Goal: Transaction & Acquisition: Purchase product/service

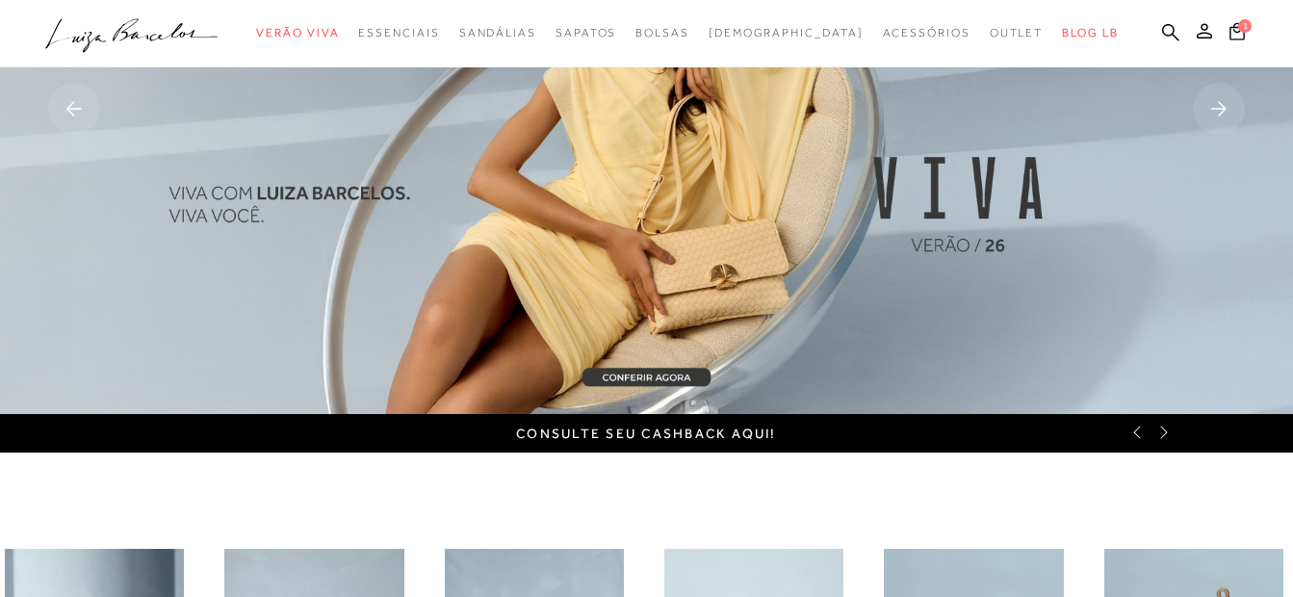
click at [1209, 110] on rect at bounding box center [1219, 109] width 52 height 52
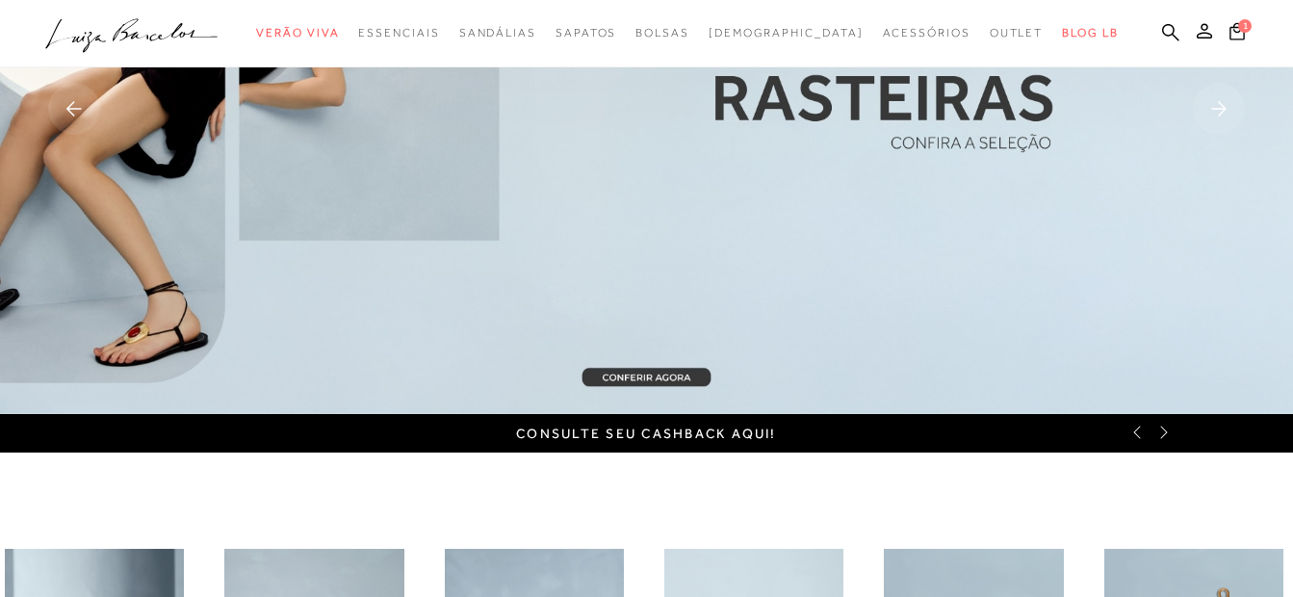
click at [1209, 110] on rect at bounding box center [1219, 109] width 52 height 52
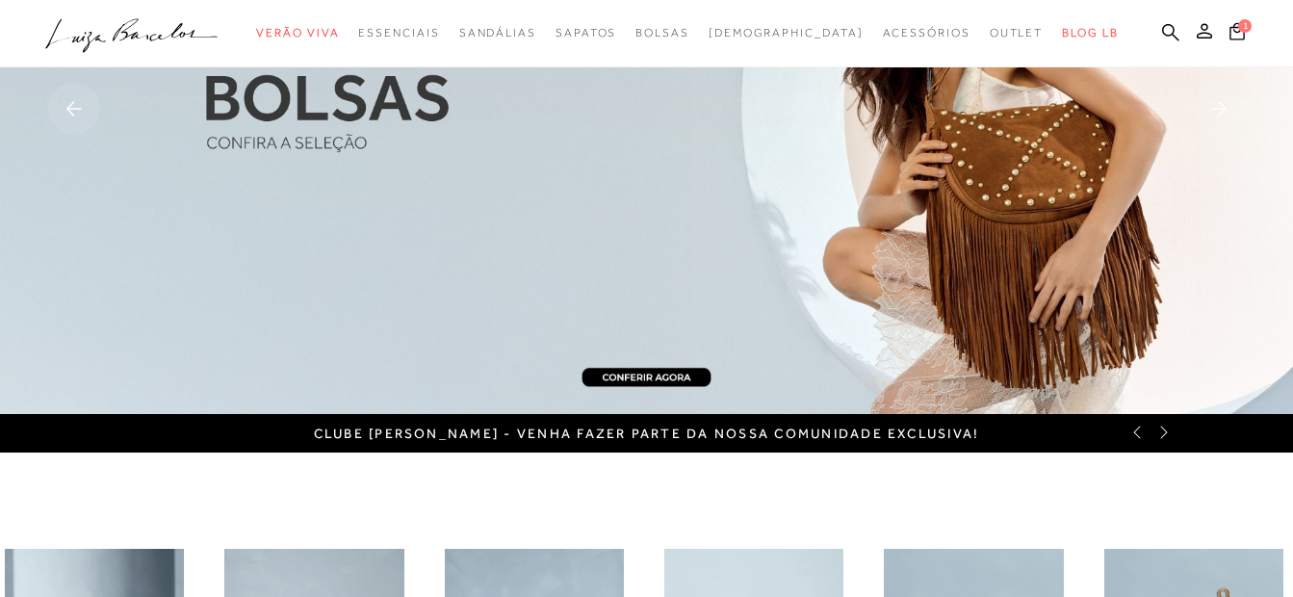
click at [1209, 110] on rect at bounding box center [1219, 109] width 52 height 52
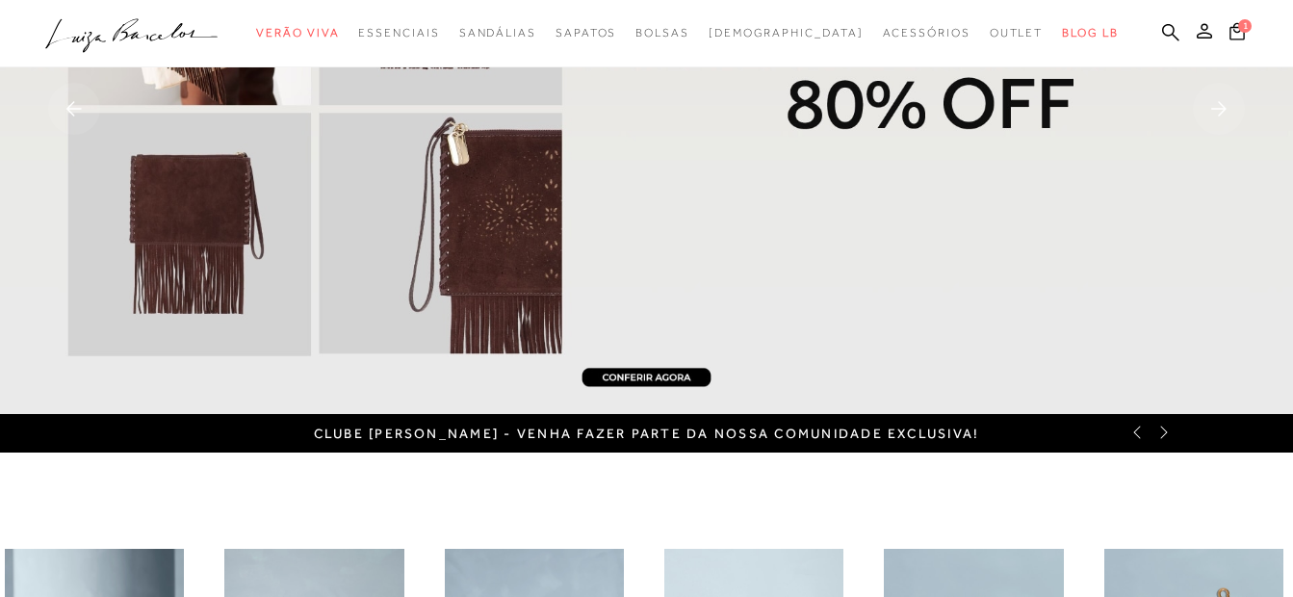
click at [1209, 110] on rect at bounding box center [1219, 109] width 52 height 52
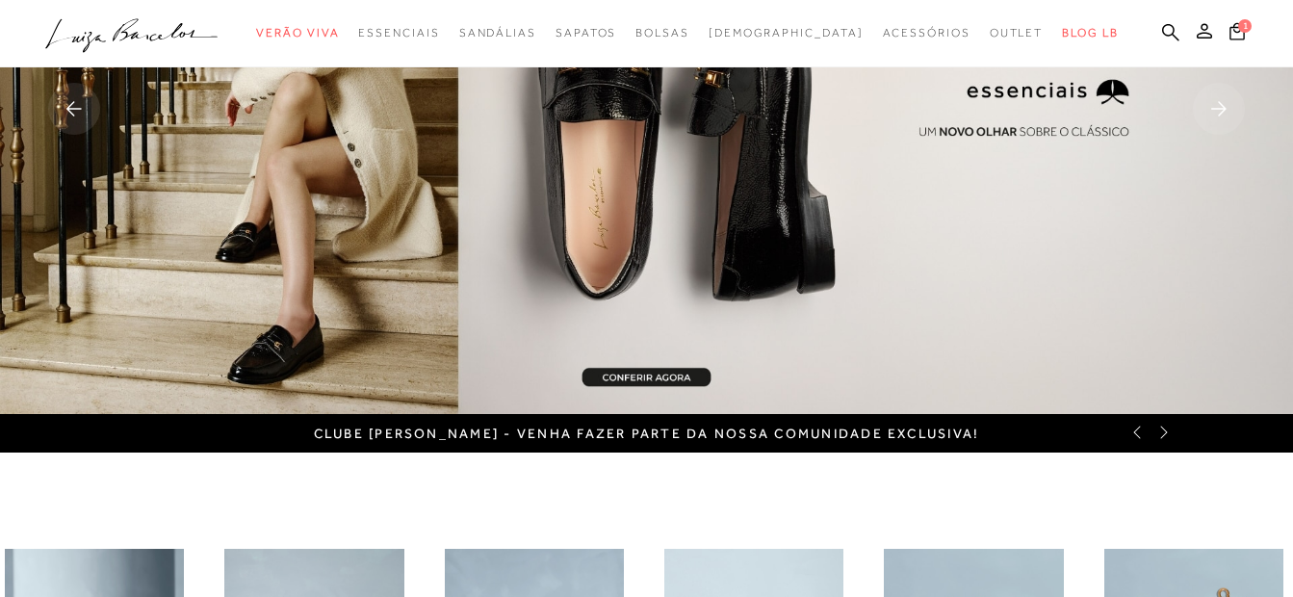
click at [1159, 31] on ul ".a{fill-rule:evenodd;} Verão Viva Em alta Favoritos das Influenciadoras Apostas…" at bounding box center [631, 33] width 1173 height 36
click at [1167, 31] on icon at bounding box center [1170, 32] width 17 height 18
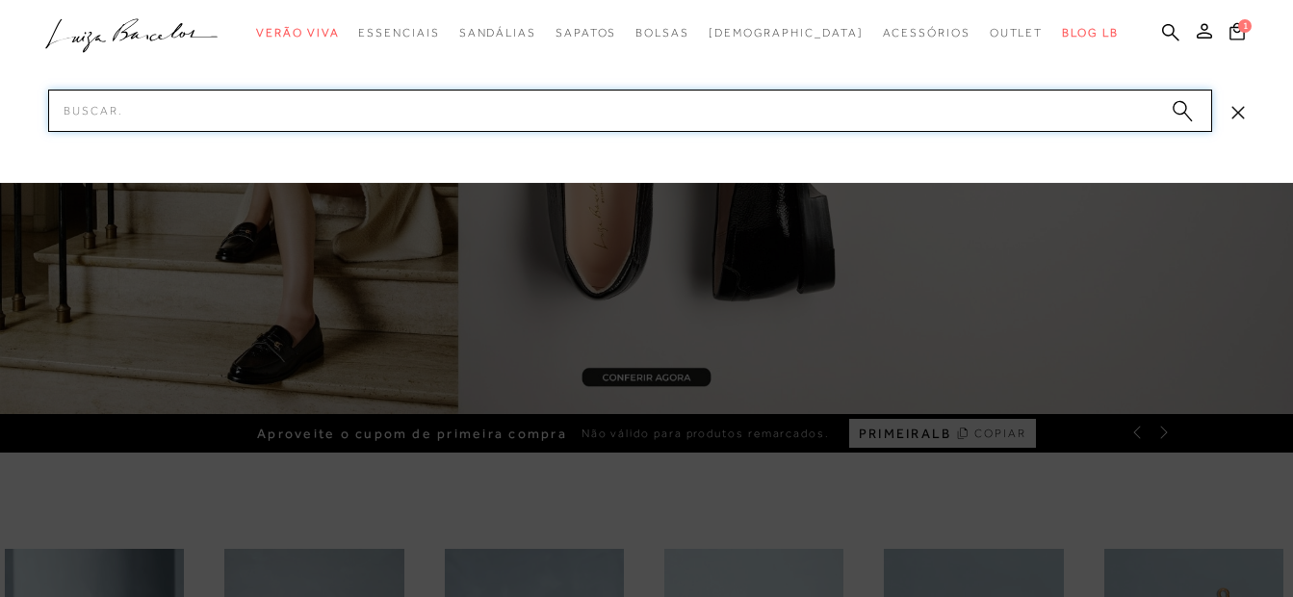
click at [116, 107] on input "Pesquisar" at bounding box center [630, 111] width 1164 height 42
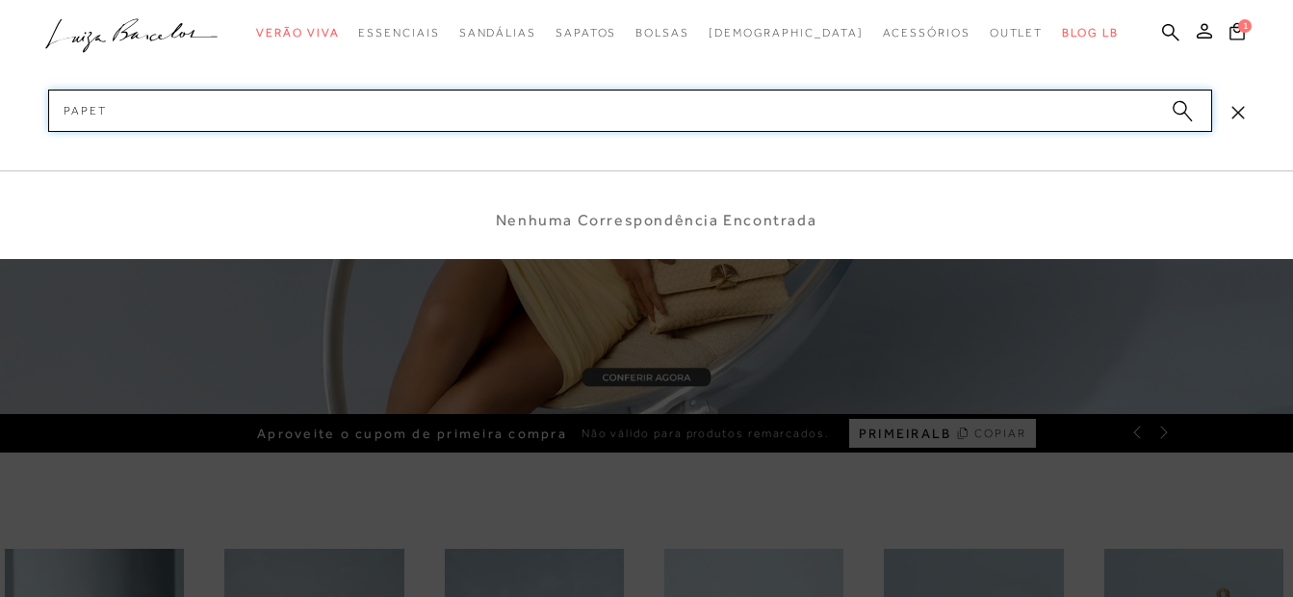
type input "papete"
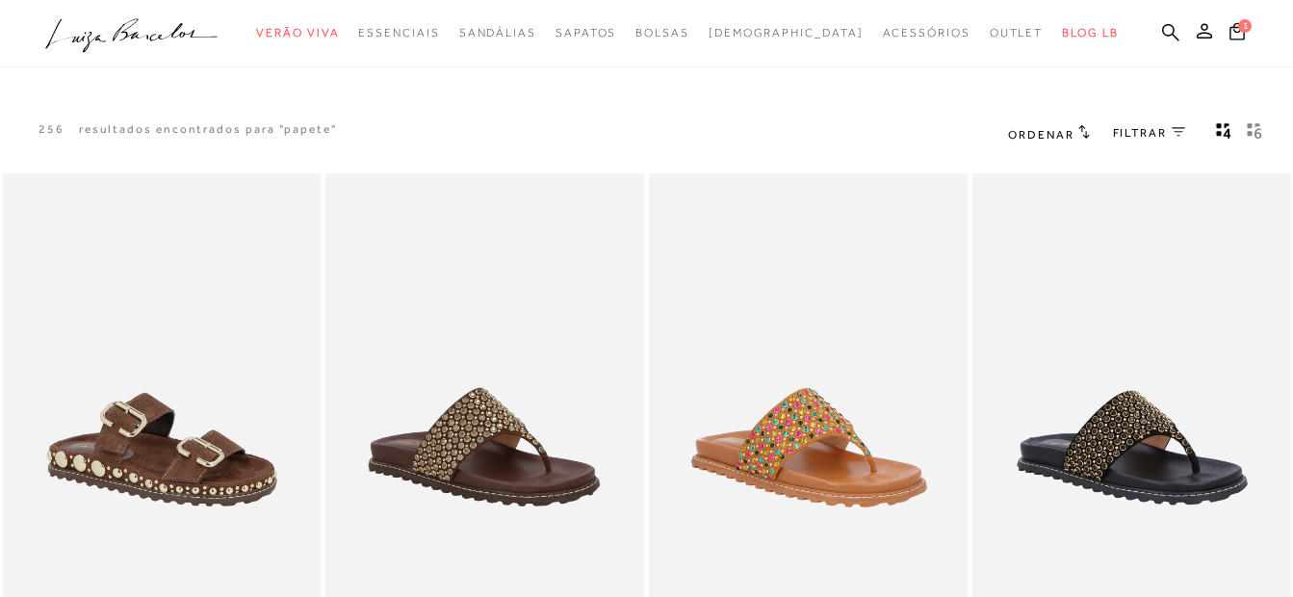
click at [1182, 133] on icon at bounding box center [1177, 132] width 13 height 10
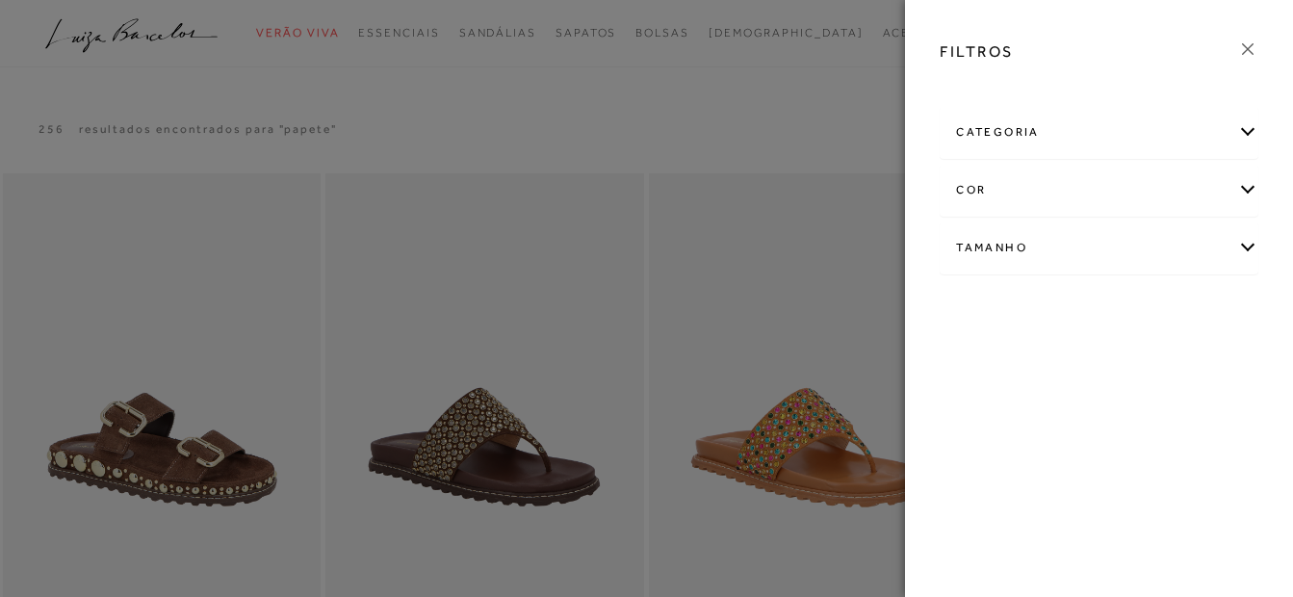
click at [798, 129] on div at bounding box center [646, 298] width 1293 height 597
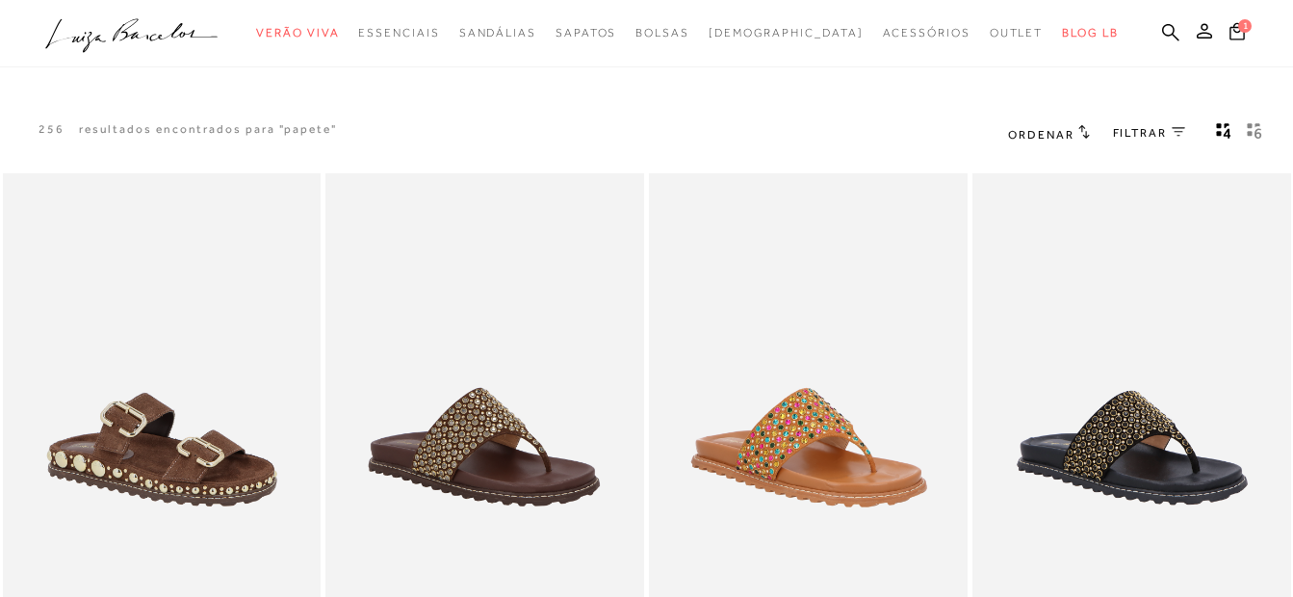
click at [1022, 134] on span "Ordenar" at bounding box center [1040, 134] width 65 height 13
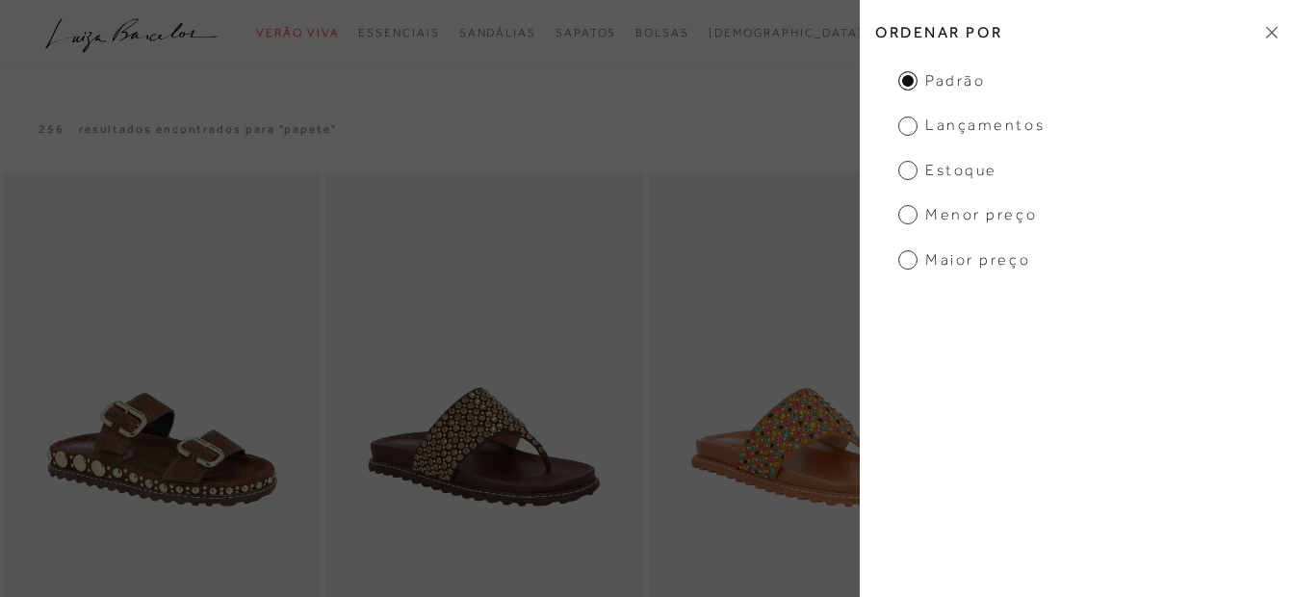
click at [978, 213] on span "Menor Preço" at bounding box center [967, 214] width 139 height 21
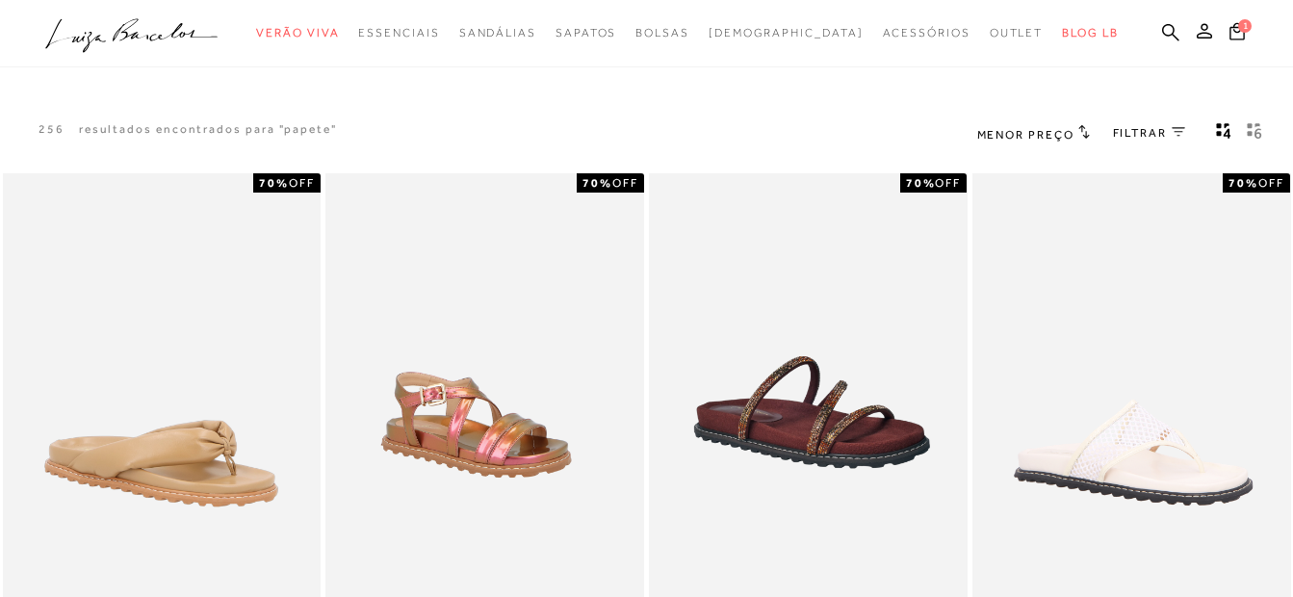
click at [1172, 131] on icon at bounding box center [1177, 132] width 13 height 10
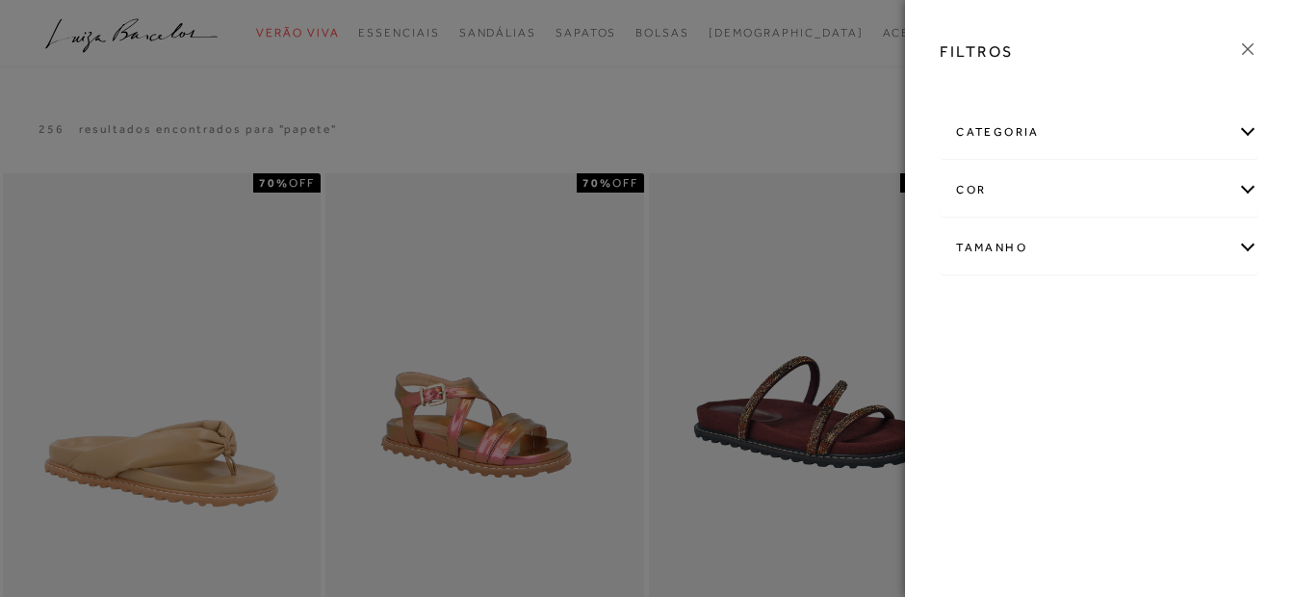
click at [999, 230] on div "Tamanho" at bounding box center [1098, 247] width 317 height 51
click at [968, 406] on span "35" at bounding box center [971, 411] width 28 height 14
click at [968, 406] on input "35" at bounding box center [961, 414] width 19 height 19
checkbox input "true"
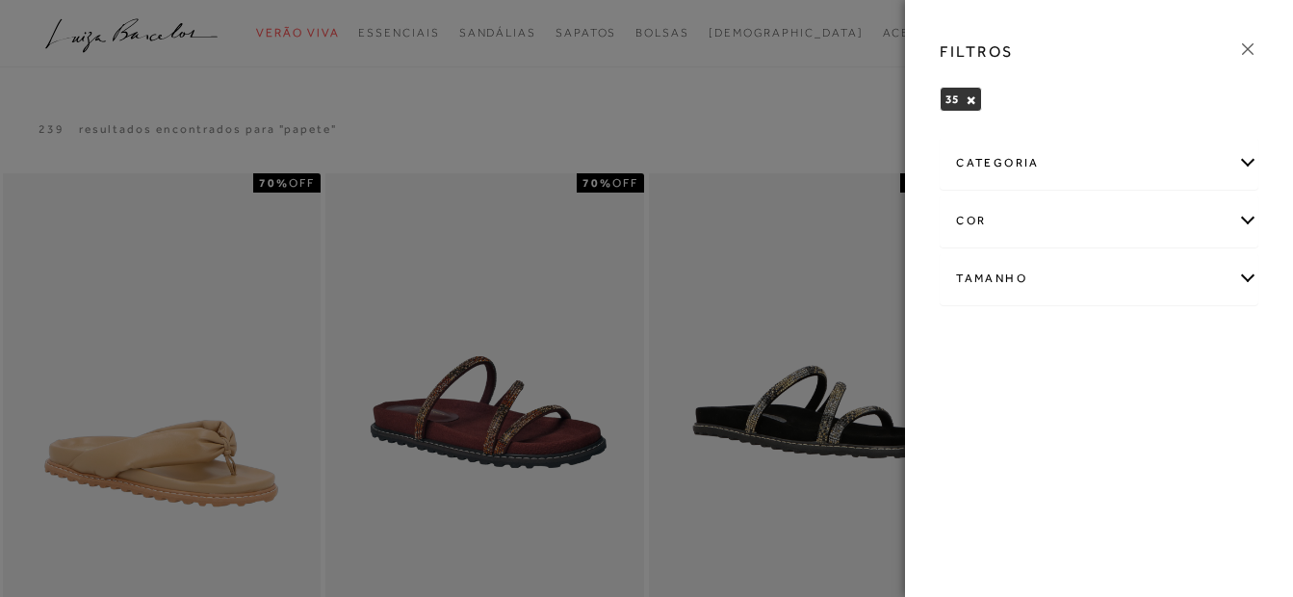
click at [706, 158] on div at bounding box center [646, 298] width 1293 height 597
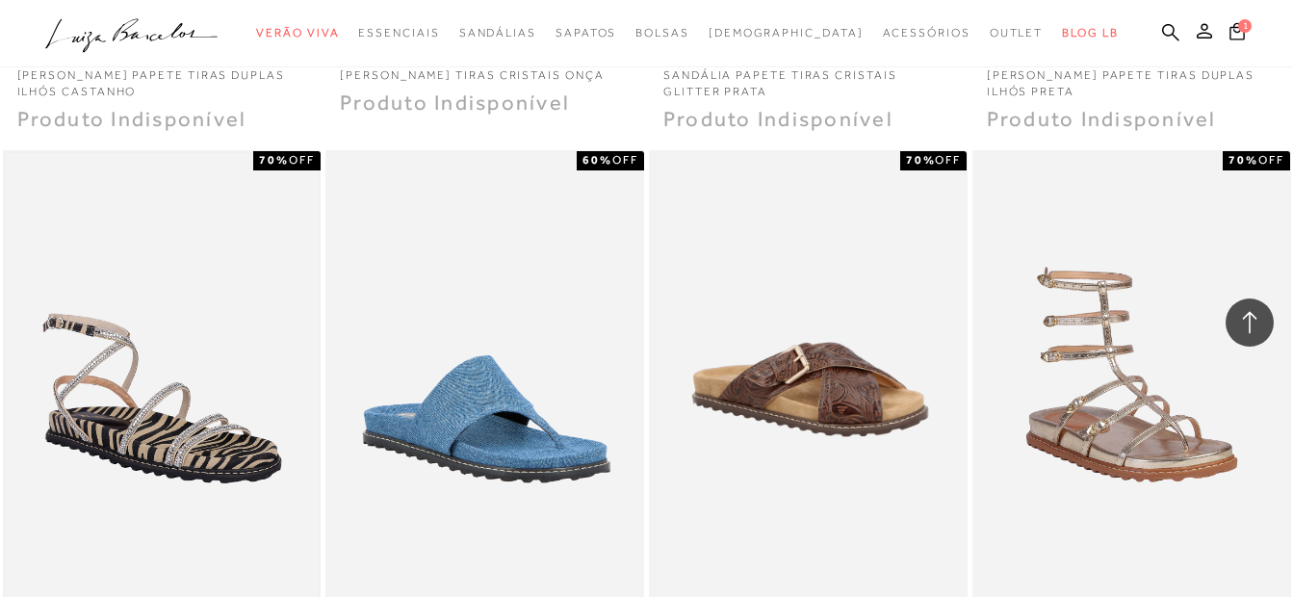
scroll to position [1733, 0]
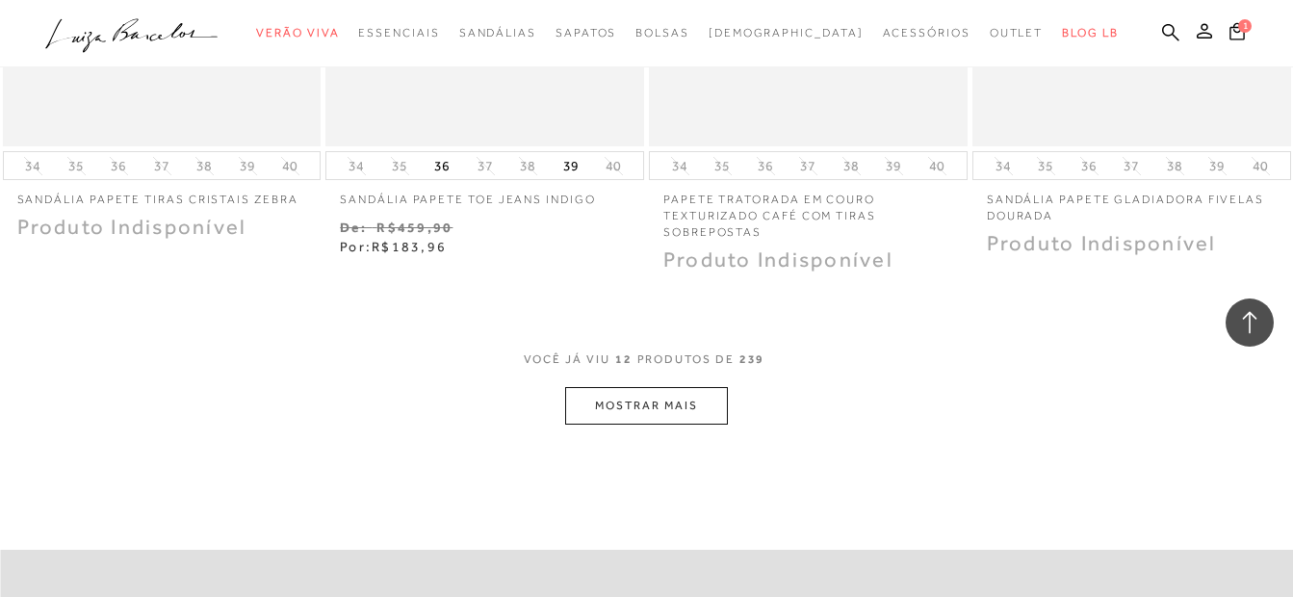
click at [635, 411] on button "MOSTRAR MAIS" at bounding box center [646, 406] width 162 height 38
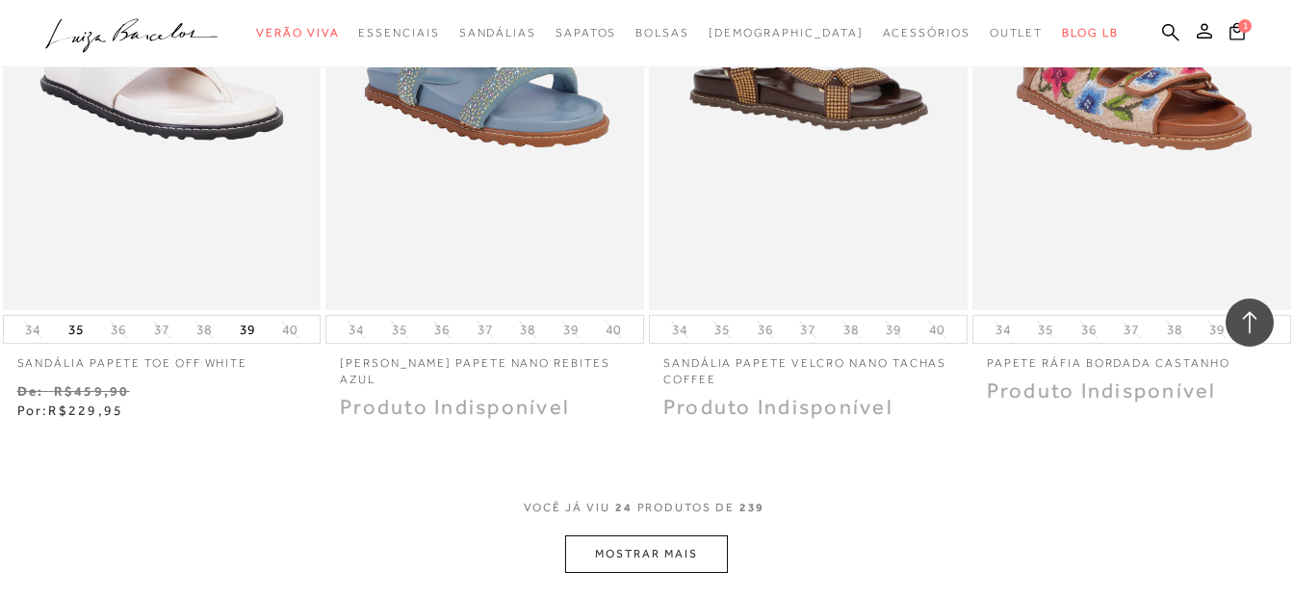
scroll to position [3436, 0]
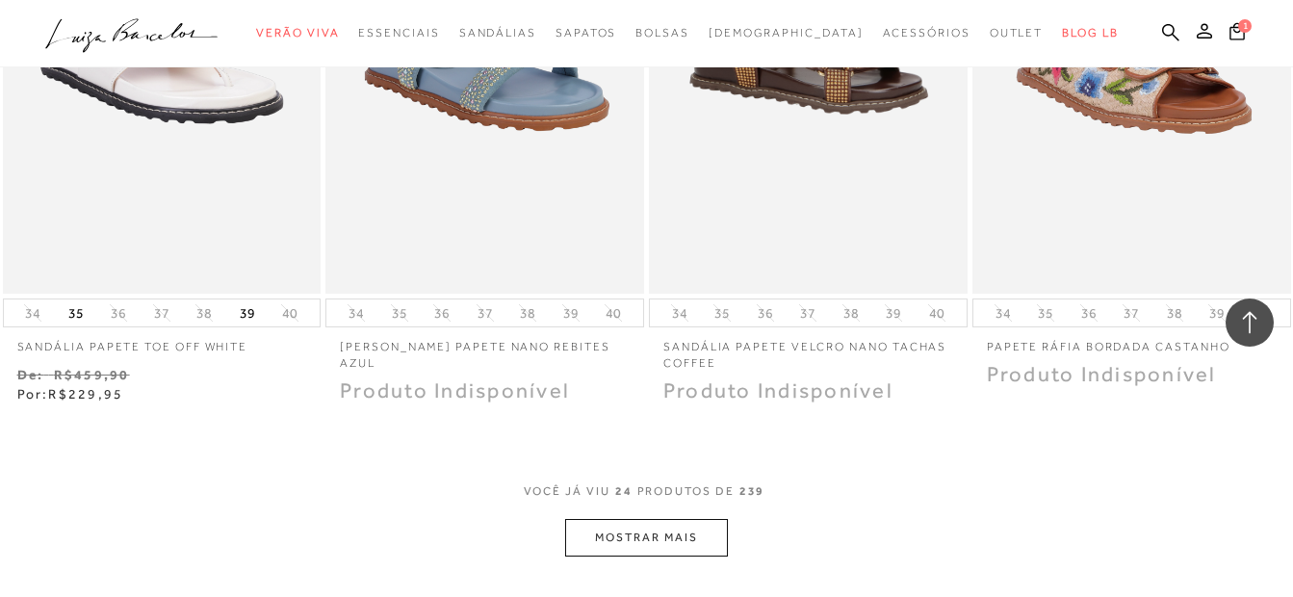
click at [658, 530] on button "MOSTRAR MAIS" at bounding box center [646, 538] width 162 height 38
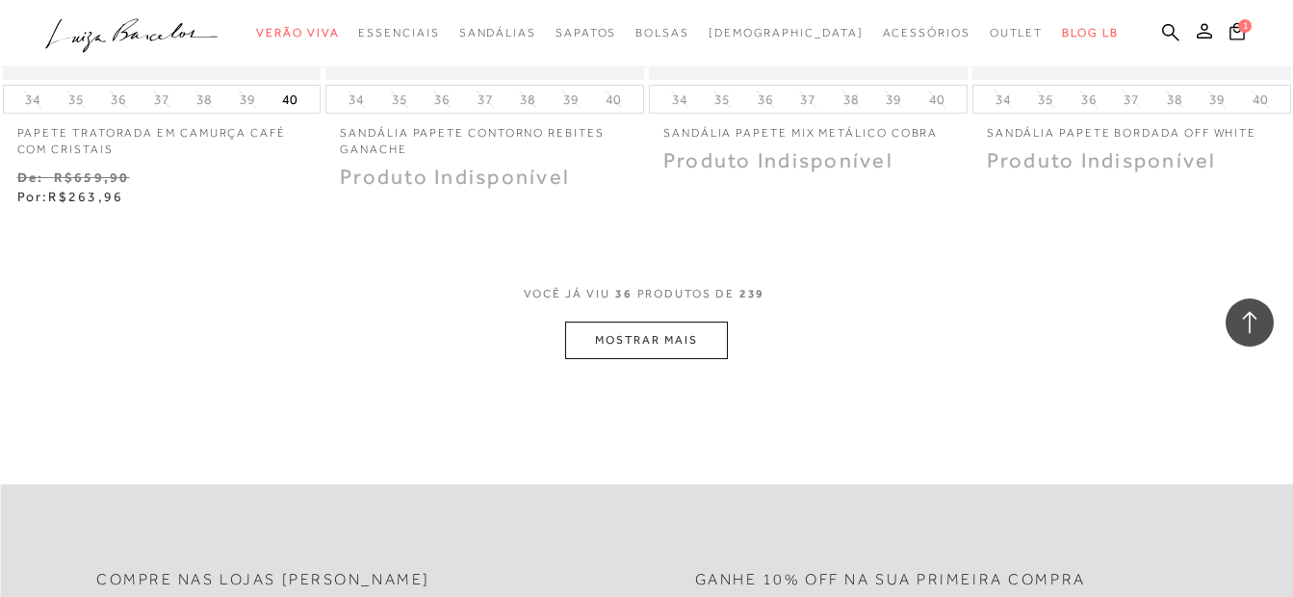
scroll to position [5526, 0]
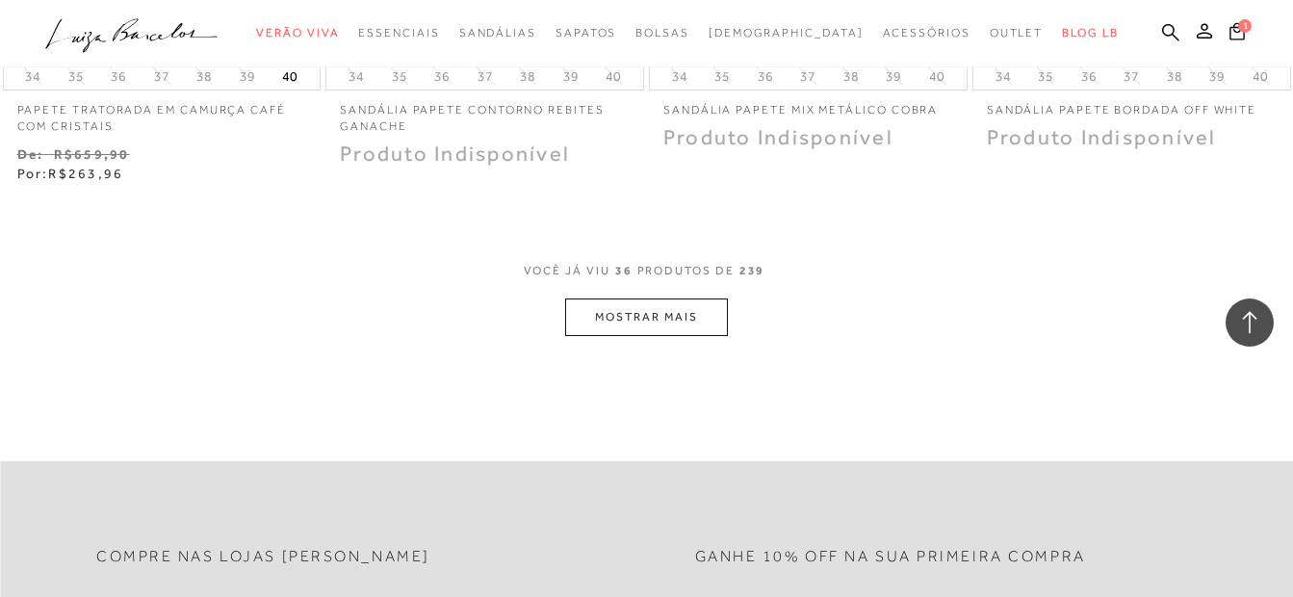
click at [623, 329] on button "MOSTRAR MAIS" at bounding box center [646, 317] width 162 height 38
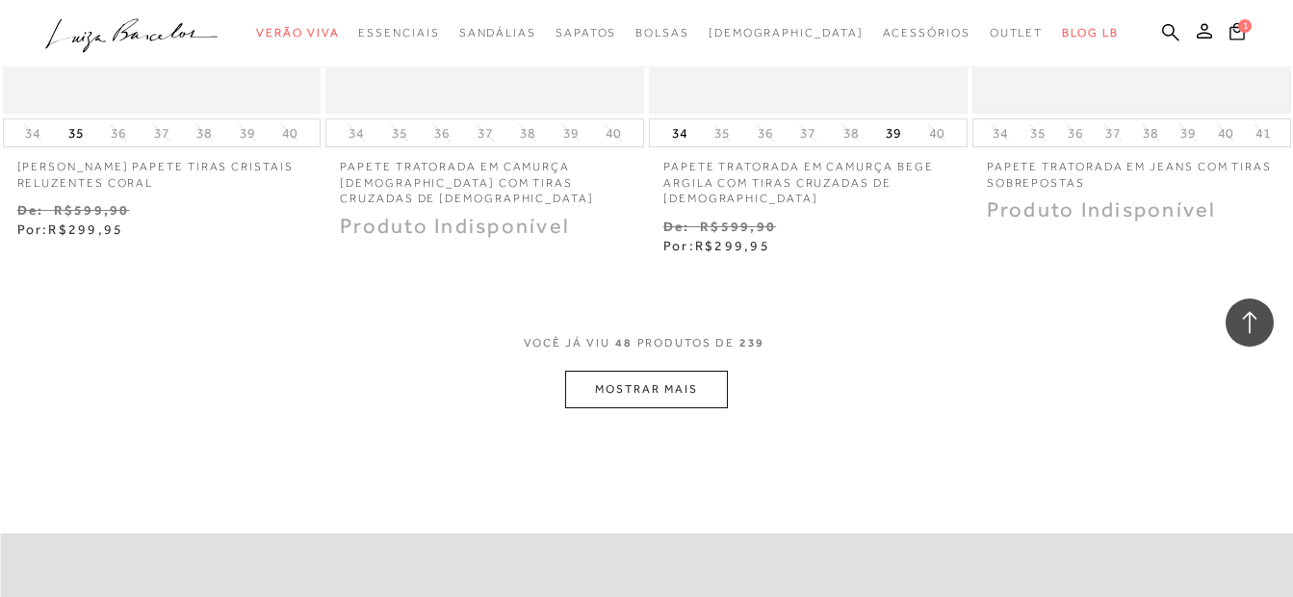
scroll to position [7451, 0]
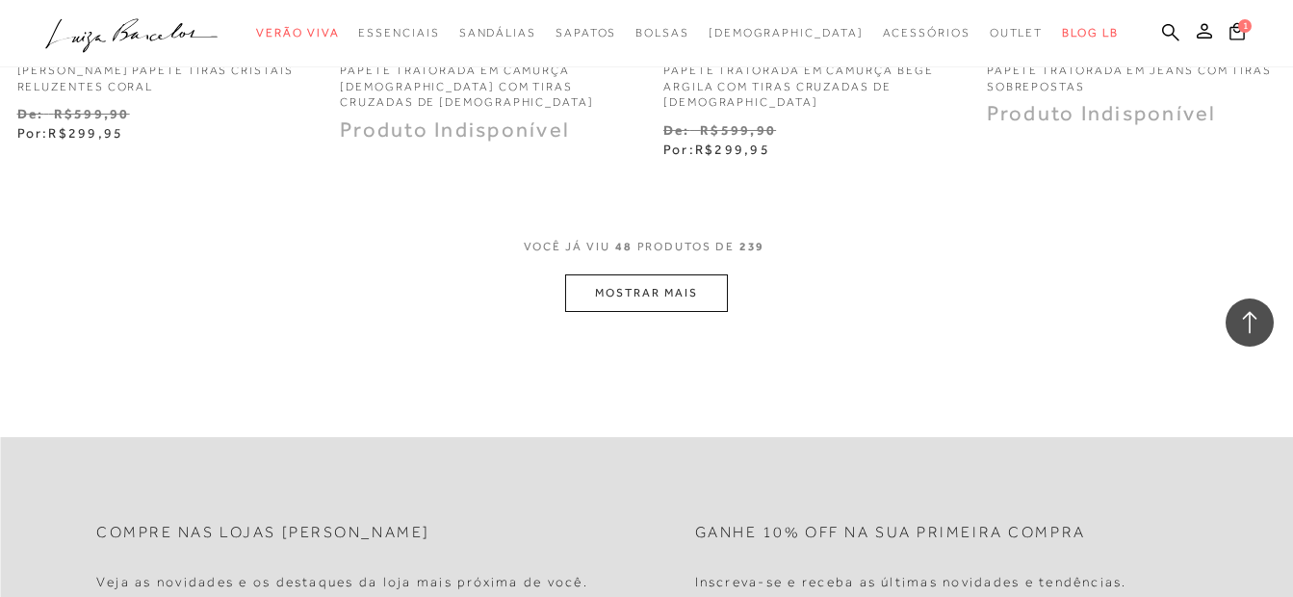
click at [651, 287] on button "MOSTRAR MAIS" at bounding box center [646, 293] width 162 height 38
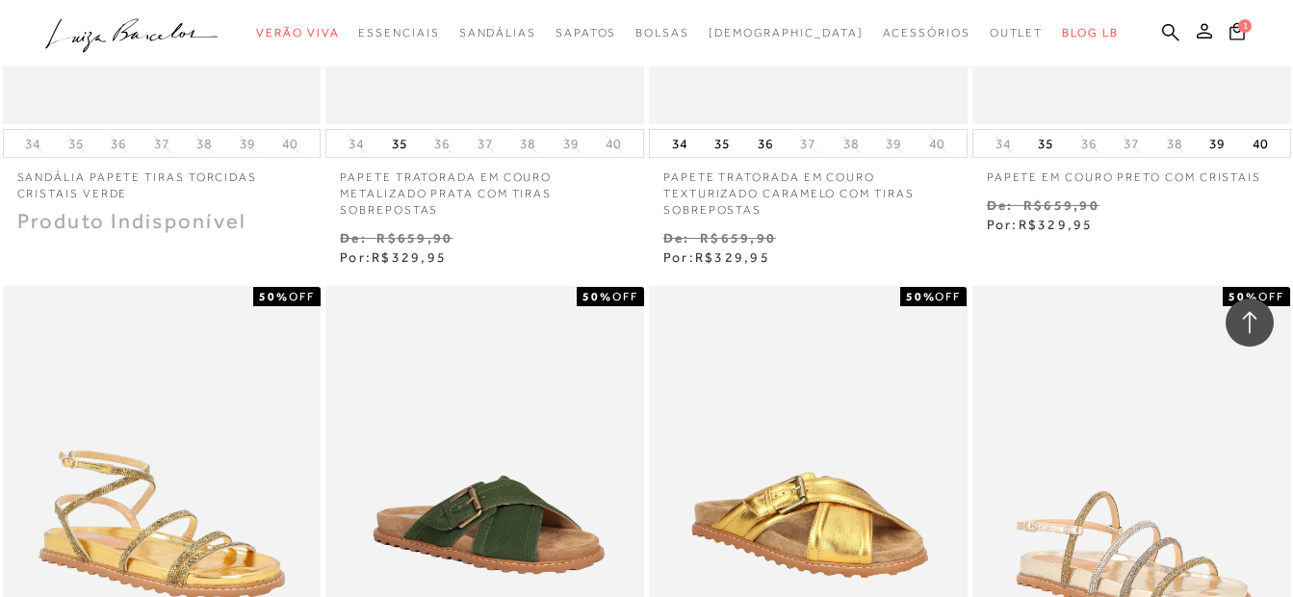
scroll to position [9087, 0]
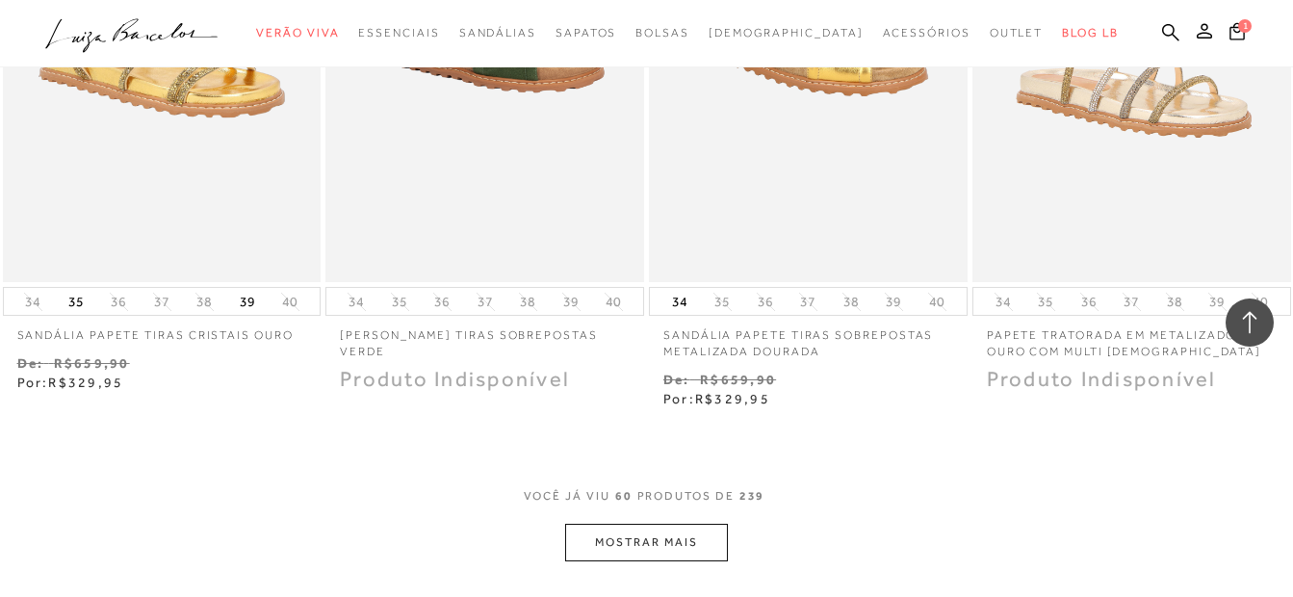
click at [661, 533] on button "MOSTRAR MAIS" at bounding box center [646, 543] width 162 height 38
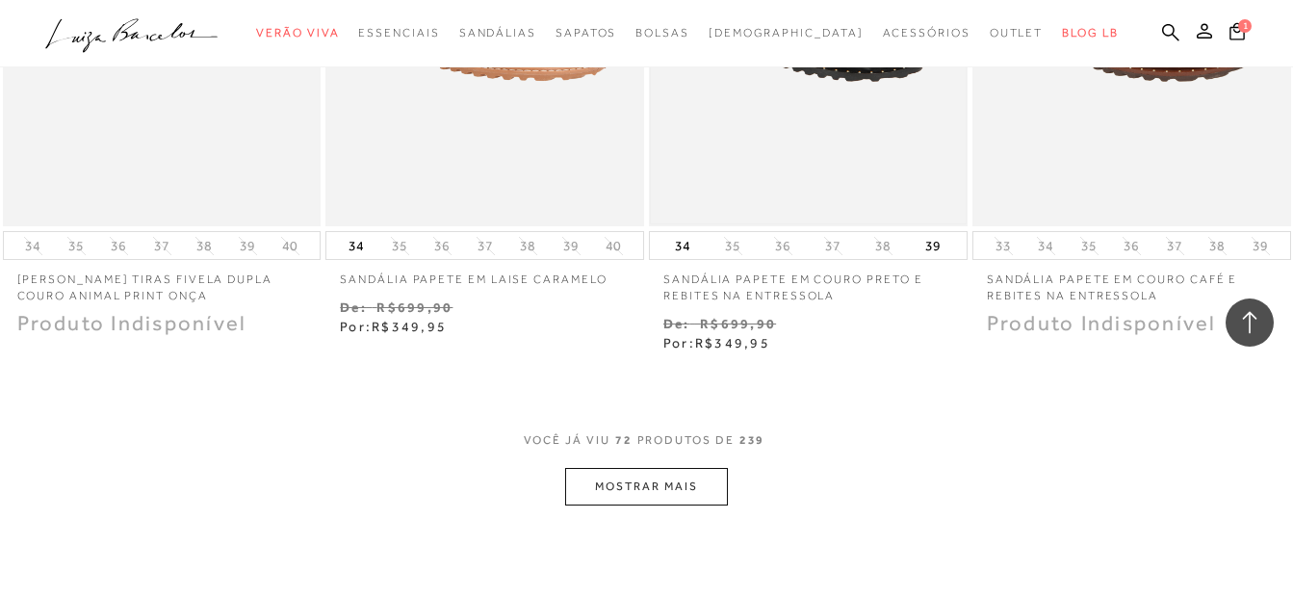
scroll to position [11108, 0]
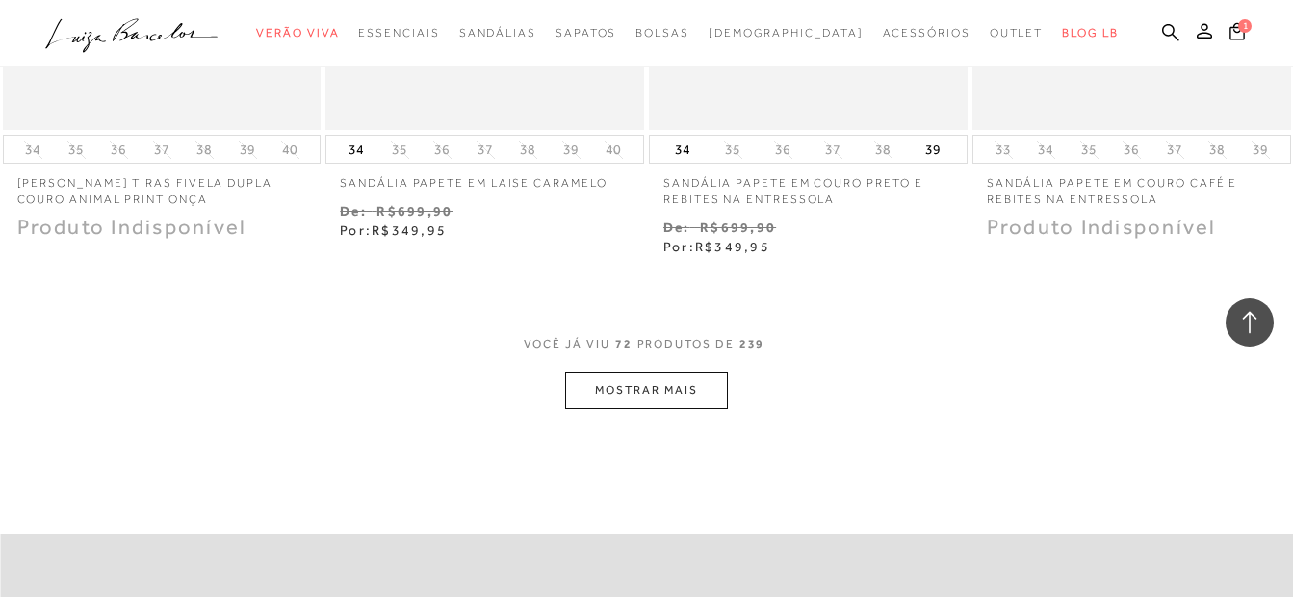
click at [699, 409] on button "MOSTRAR MAIS" at bounding box center [646, 391] width 162 height 38
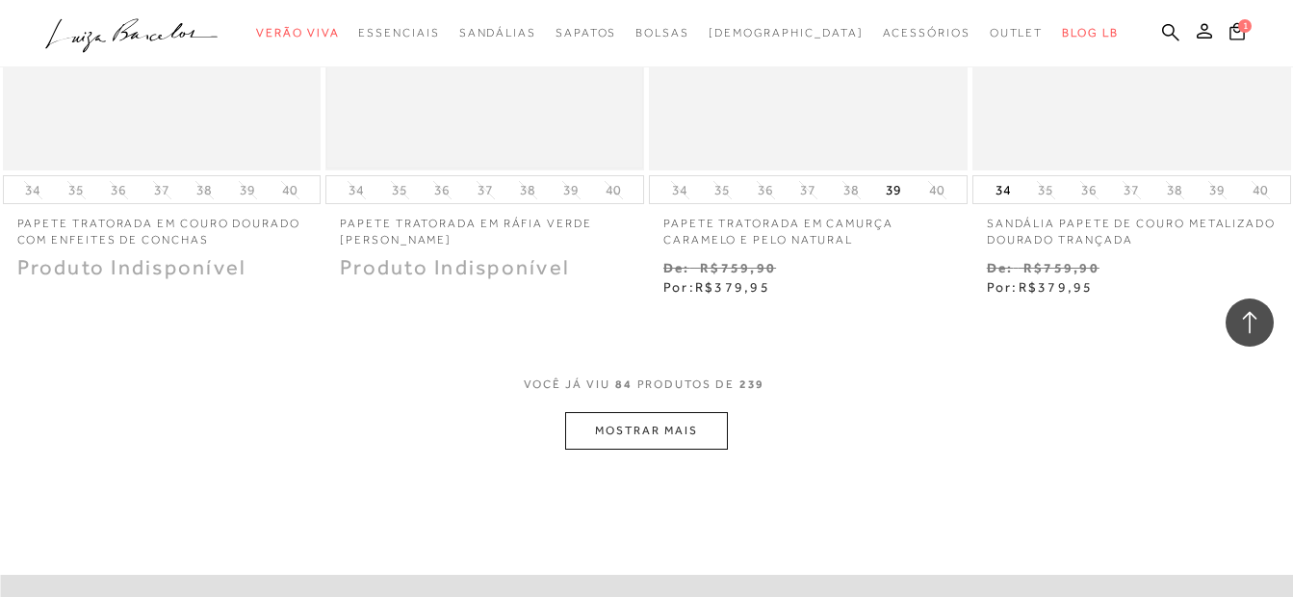
scroll to position [13033, 0]
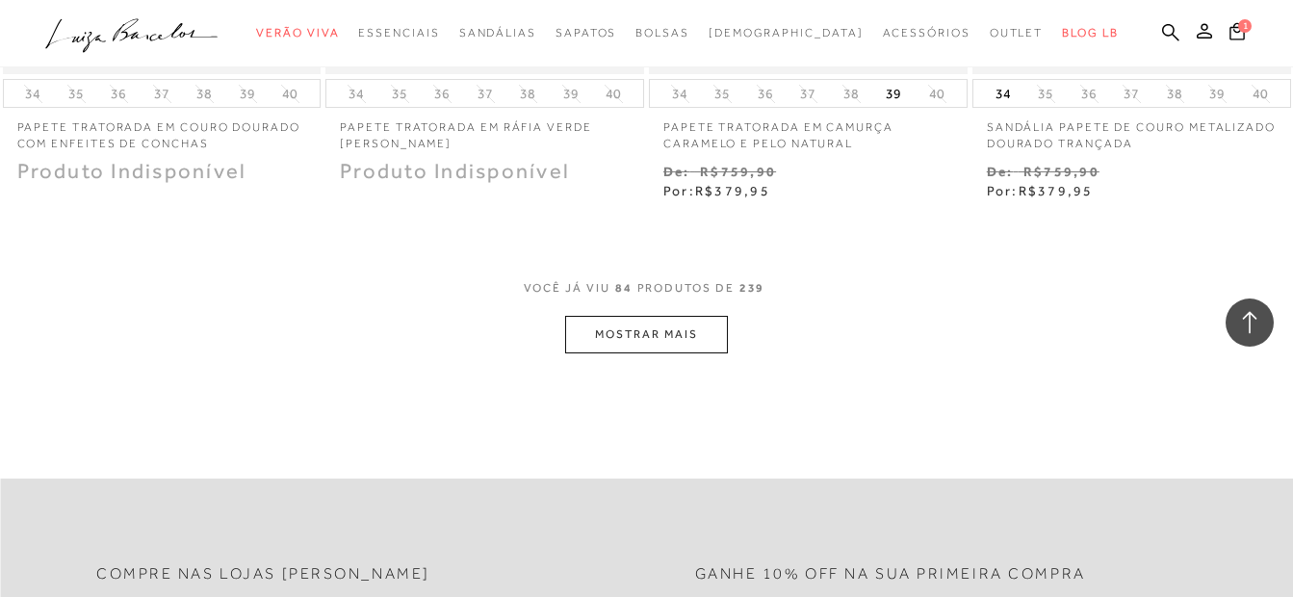
click at [711, 344] on button "MOSTRAR MAIS" at bounding box center [646, 335] width 162 height 38
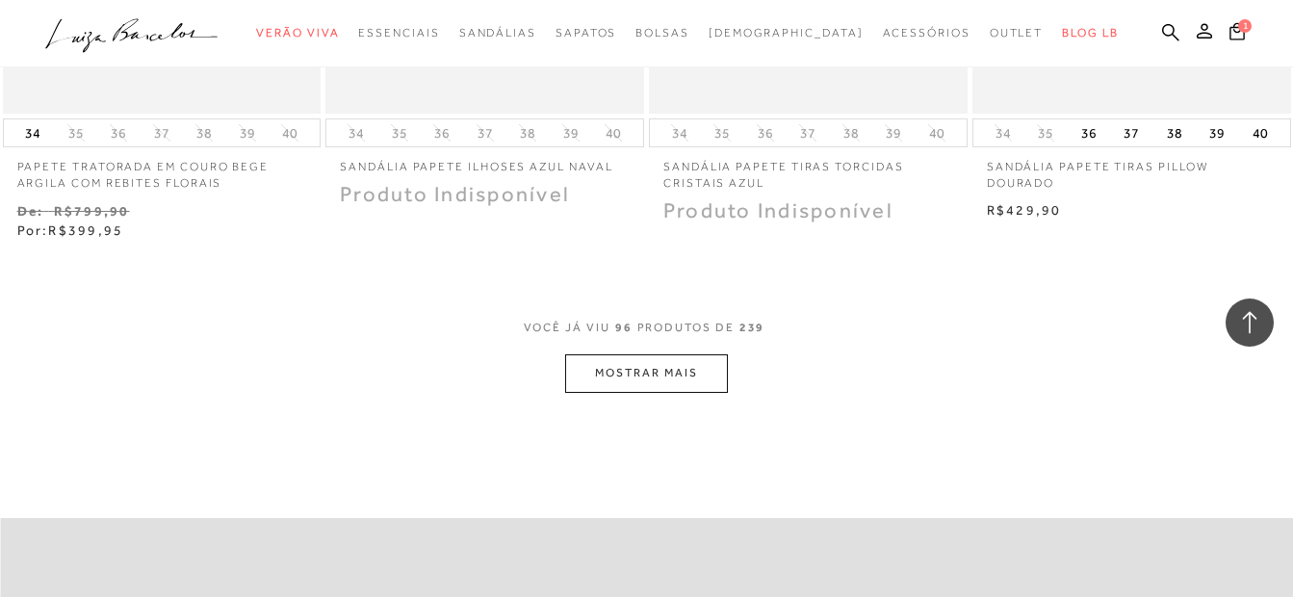
scroll to position [14958, 0]
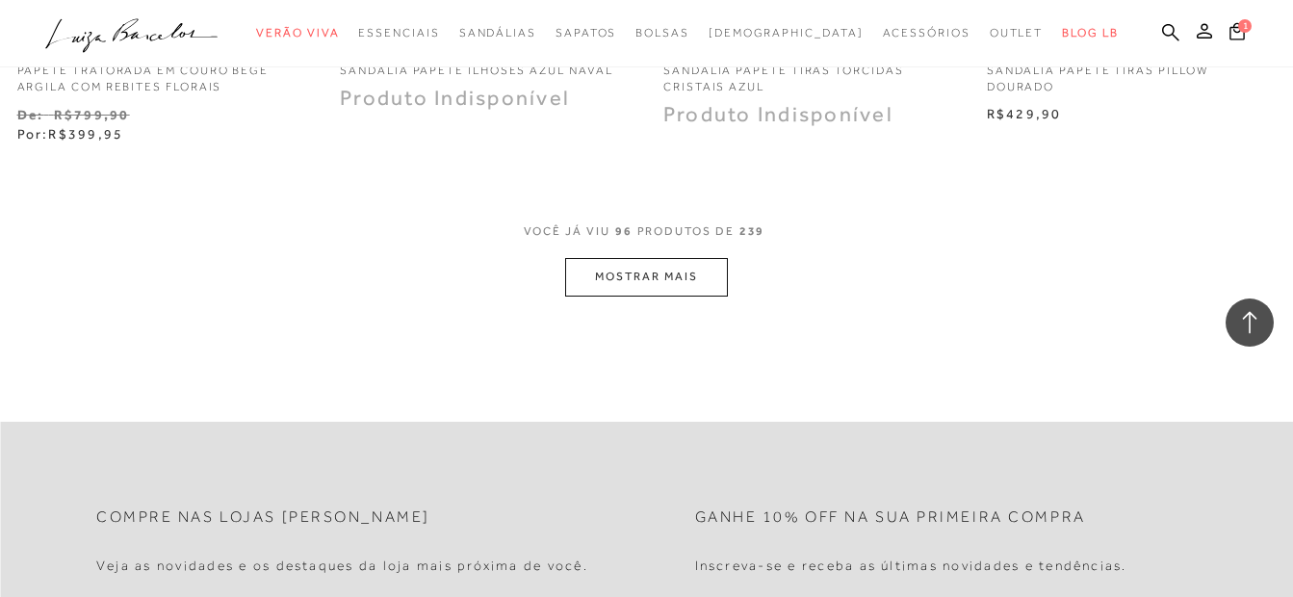
click at [651, 287] on button "MOSTRAR MAIS" at bounding box center [646, 277] width 162 height 38
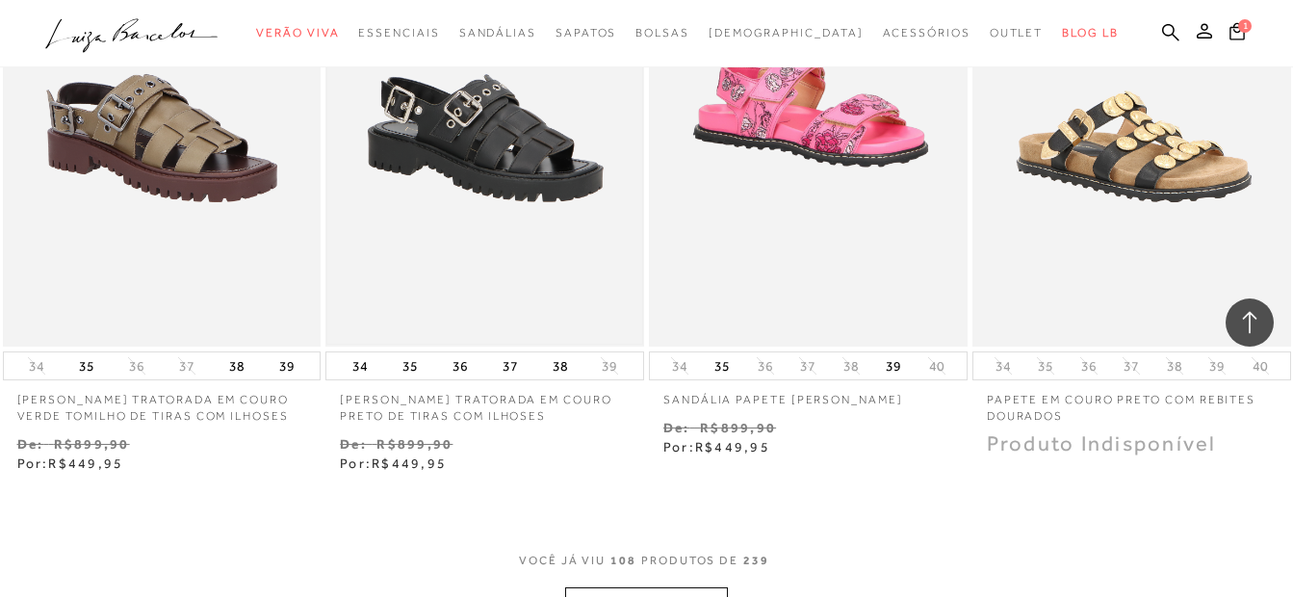
scroll to position [16787, 0]
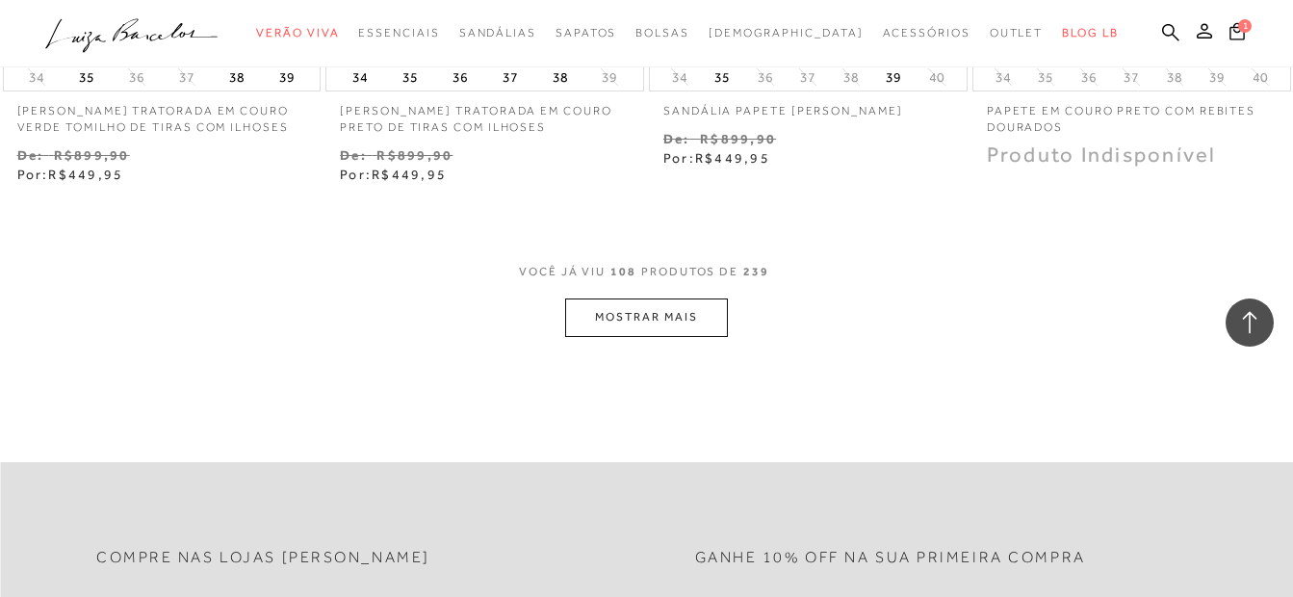
click at [598, 311] on button "MOSTRAR MAIS" at bounding box center [646, 317] width 162 height 38
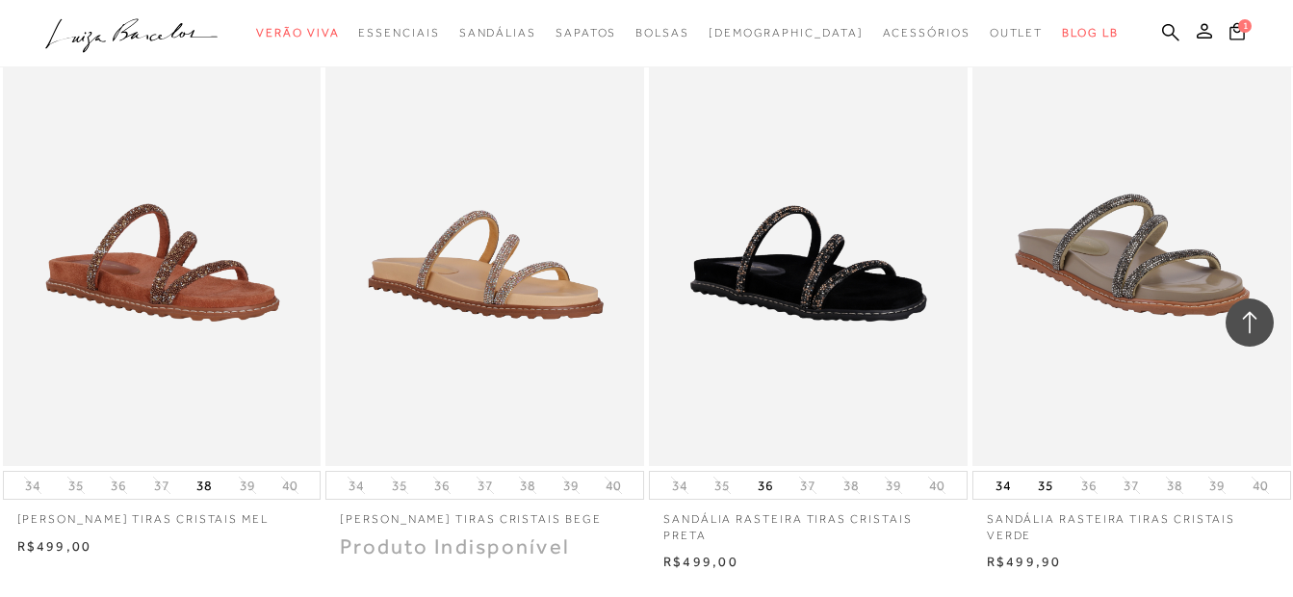
scroll to position [18712, 0]
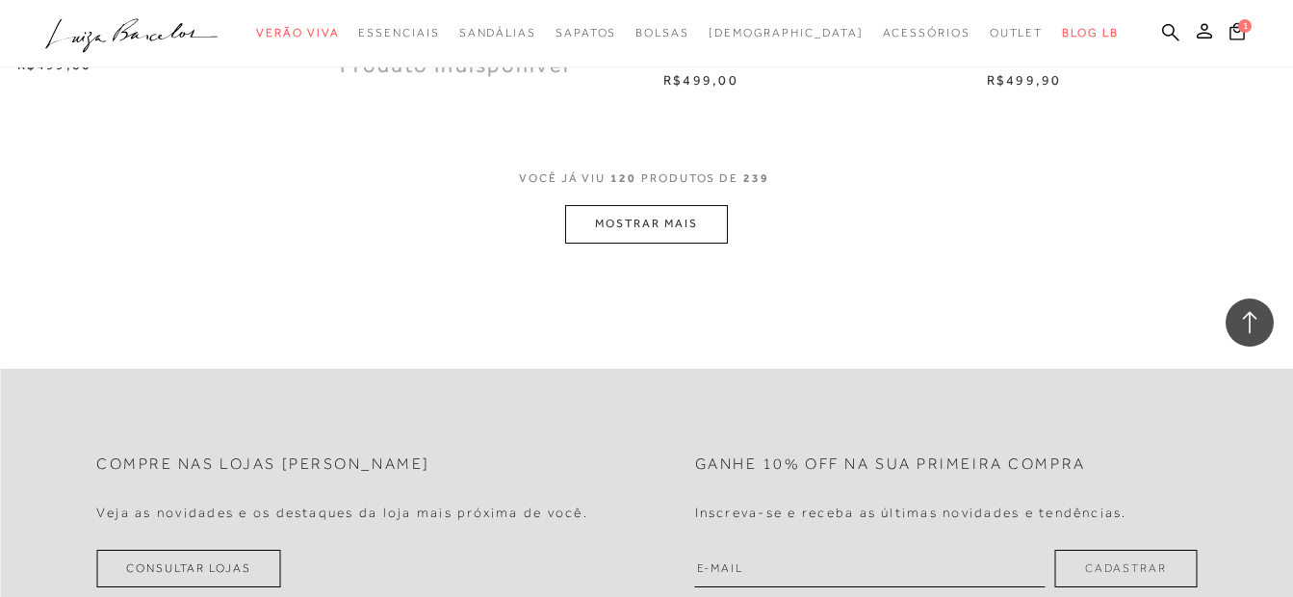
click at [645, 219] on button "MOSTRAR MAIS" at bounding box center [646, 224] width 162 height 38
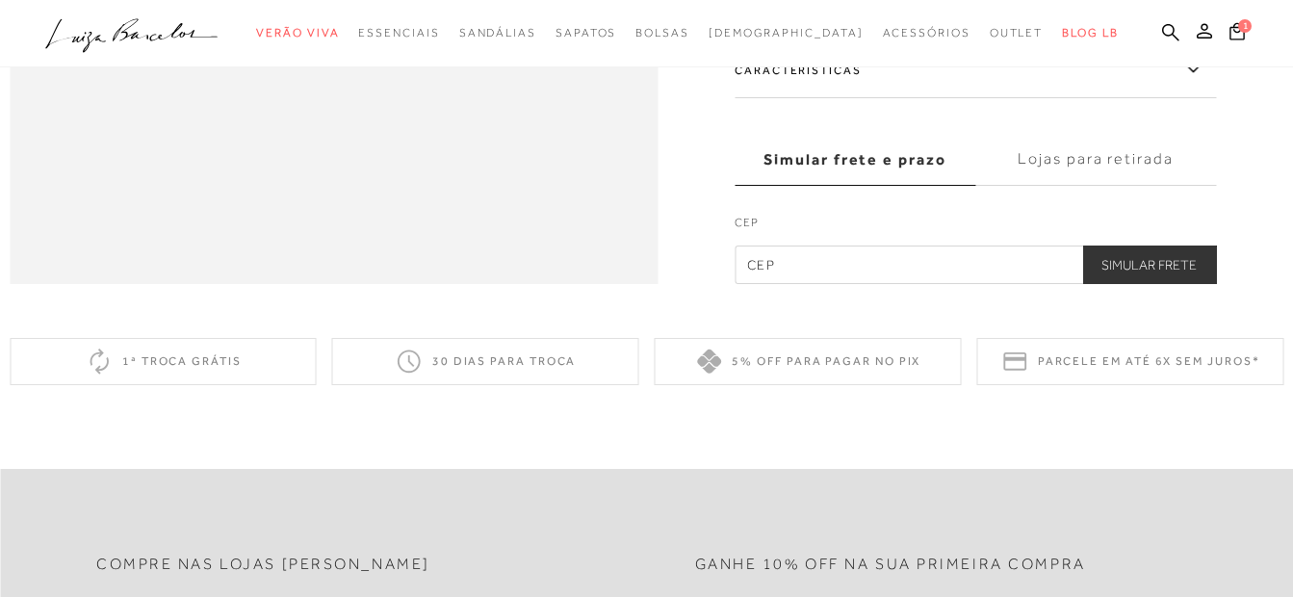
scroll to position [1059, 0]
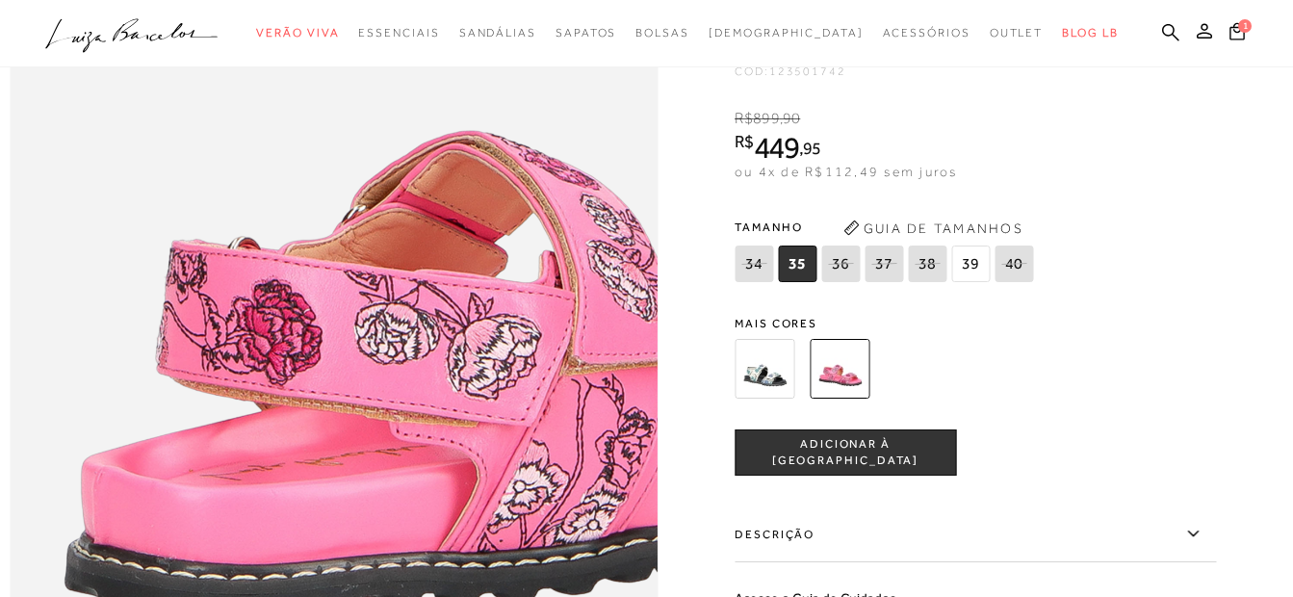
click at [864, 475] on button "ADICIONAR À [GEOGRAPHIC_DATA]" at bounding box center [844, 452] width 221 height 46
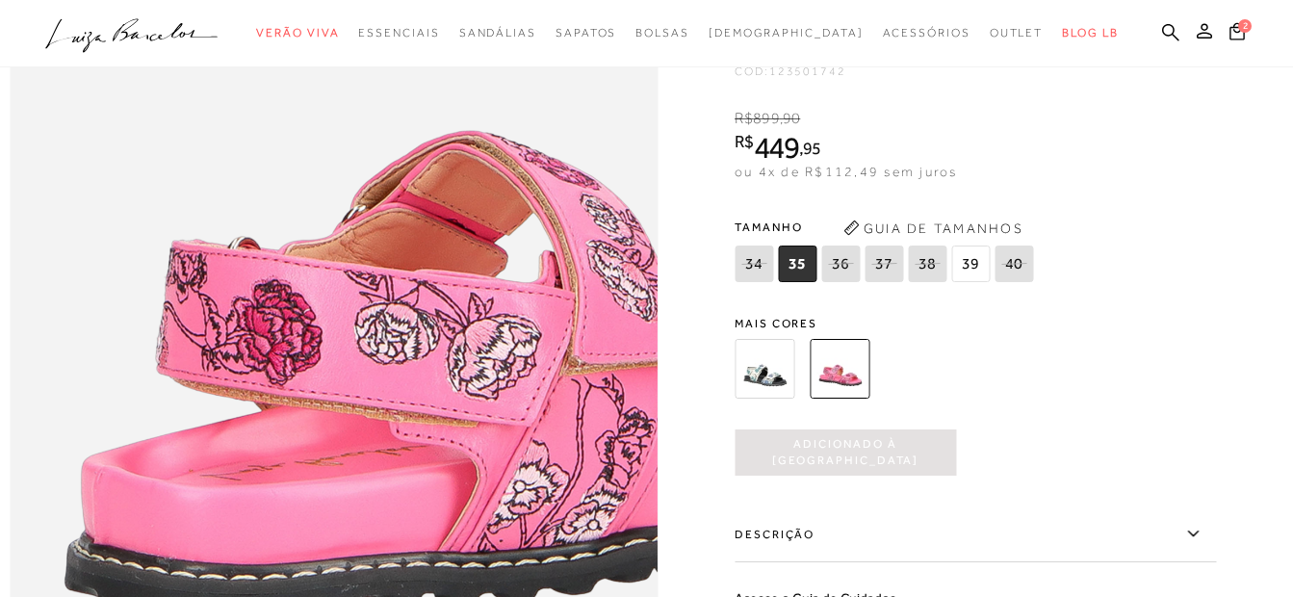
scroll to position [0, 0]
click at [807, 282] on span "35" at bounding box center [797, 263] width 39 height 37
click at [850, 398] on img at bounding box center [839, 369] width 60 height 60
click at [971, 282] on span "39" at bounding box center [970, 263] width 39 height 37
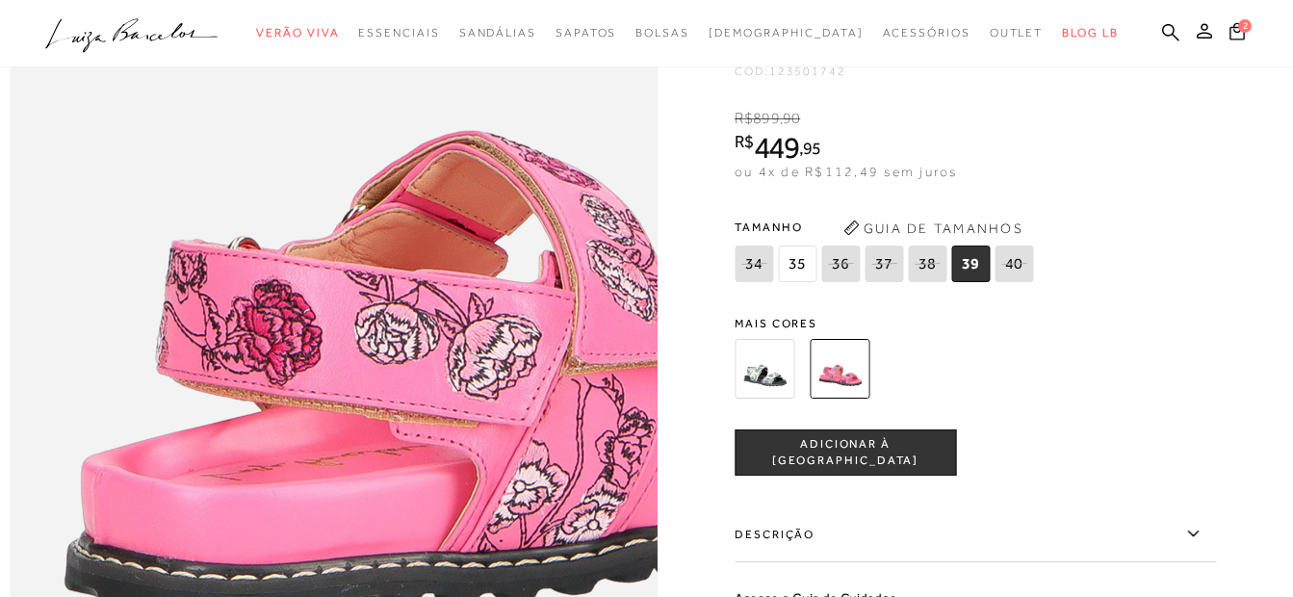
click at [905, 469] on span "ADICIONAR À [GEOGRAPHIC_DATA]" at bounding box center [844, 452] width 219 height 34
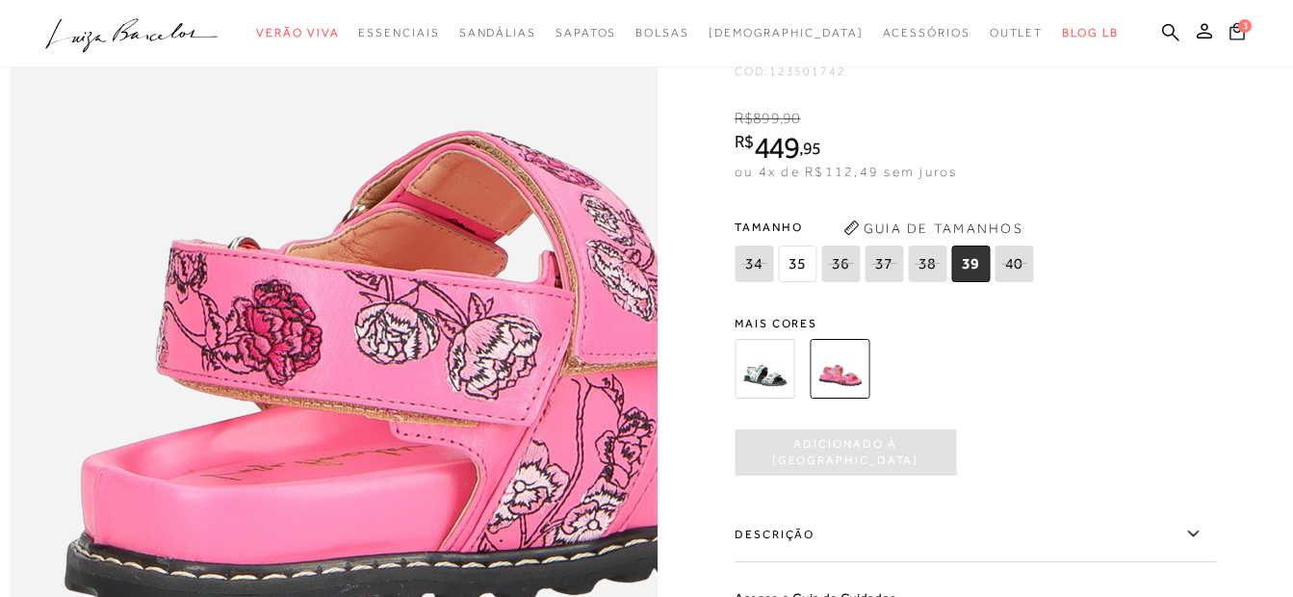
click at [1245, 33] on button "3" at bounding box center [1236, 34] width 31 height 30
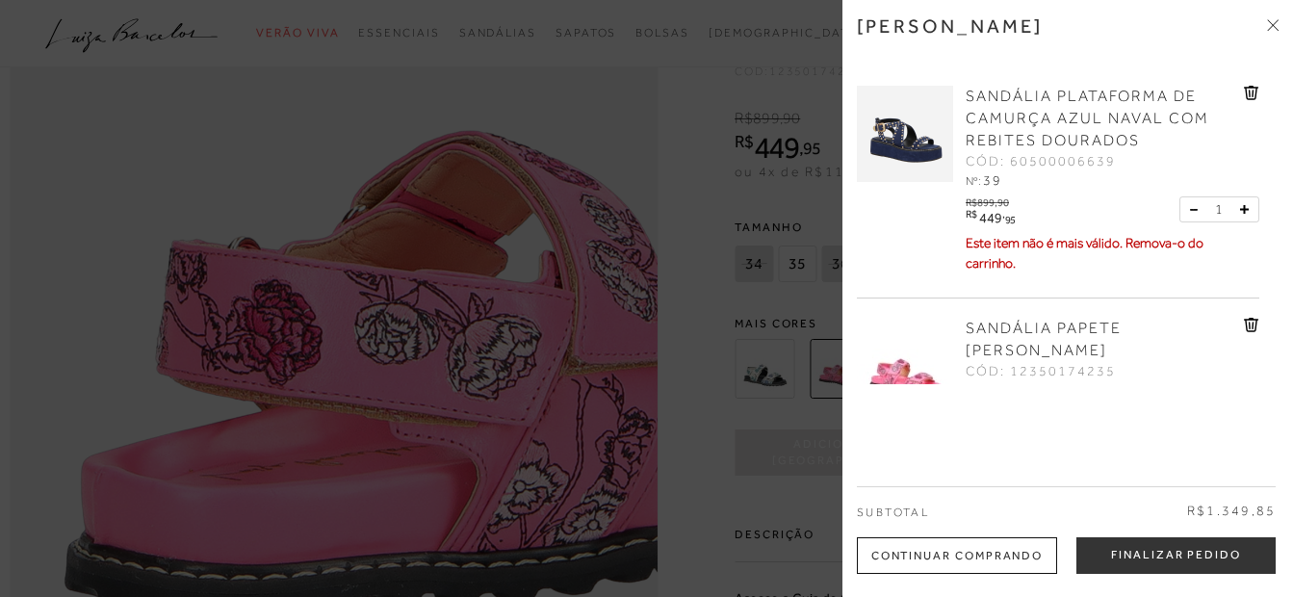
click at [1250, 96] on icon at bounding box center [1251, 93] width 14 height 14
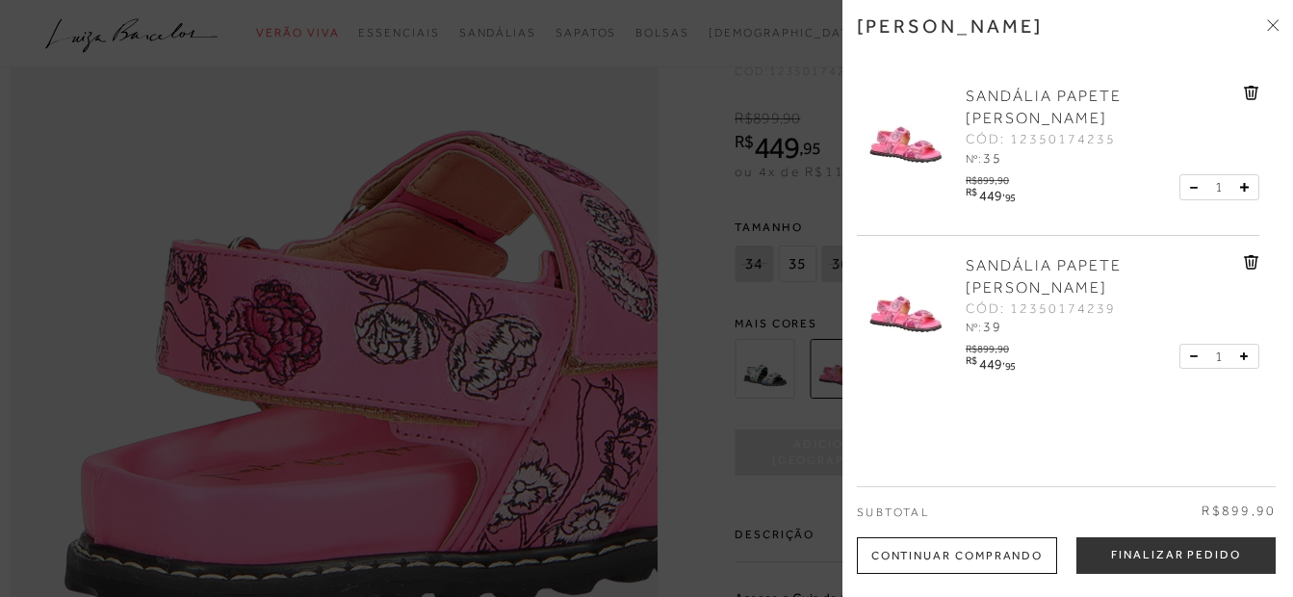
scroll to position [19, 0]
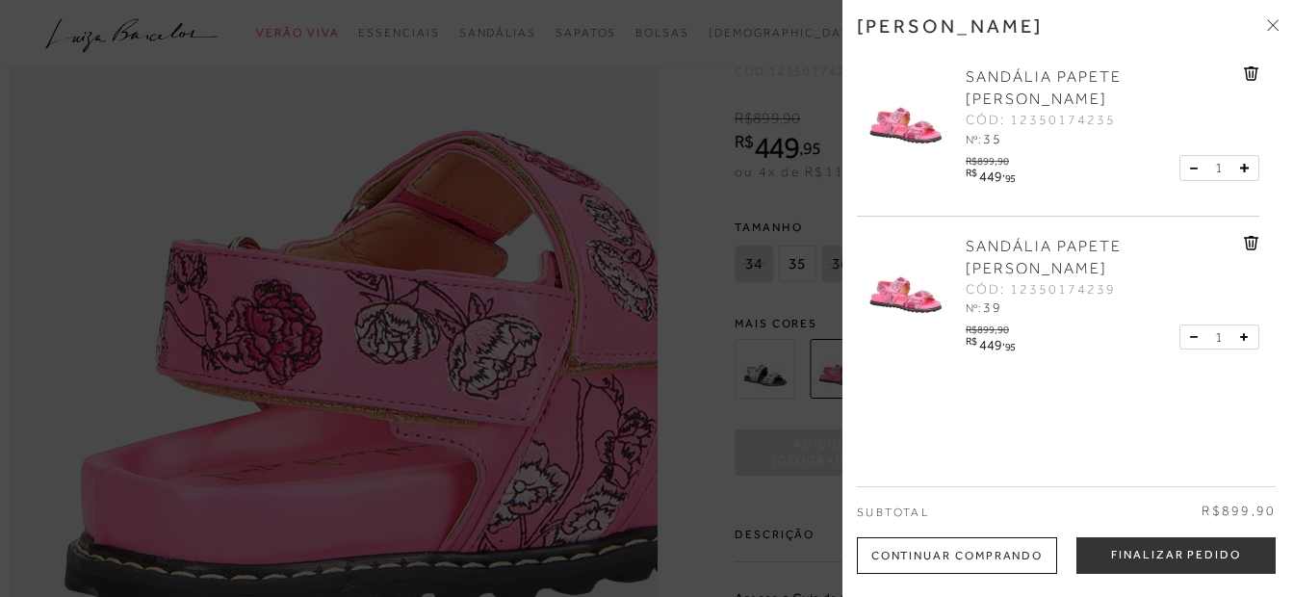
click at [790, 346] on div at bounding box center [646, 298] width 1293 height 597
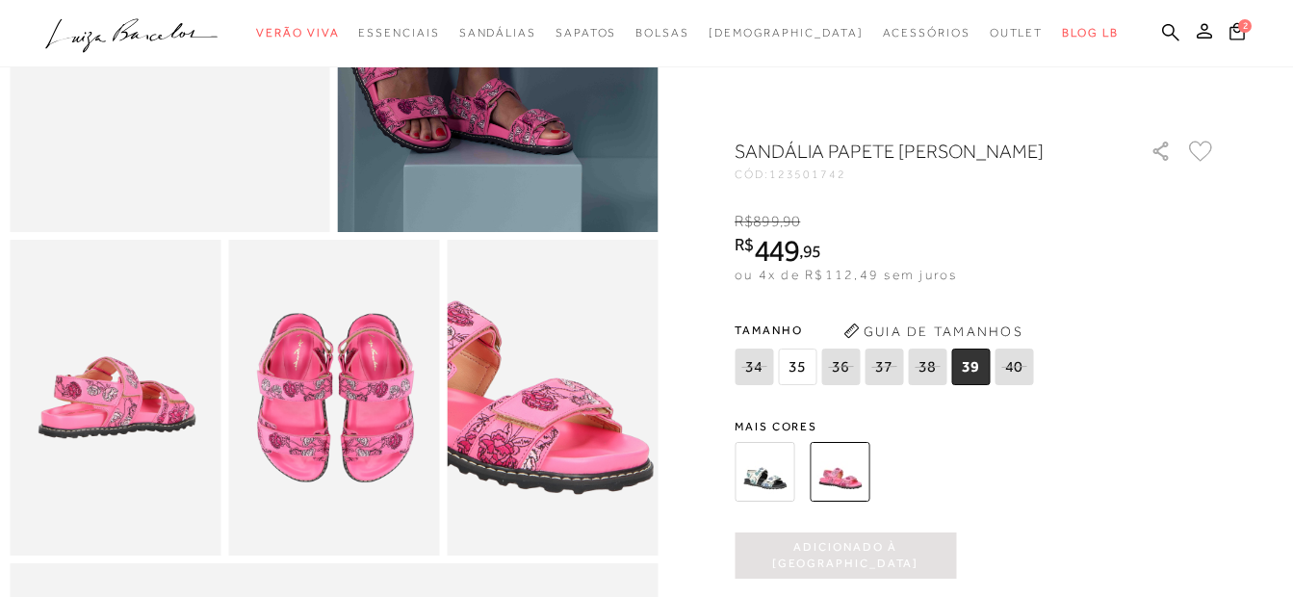
scroll to position [0, 0]
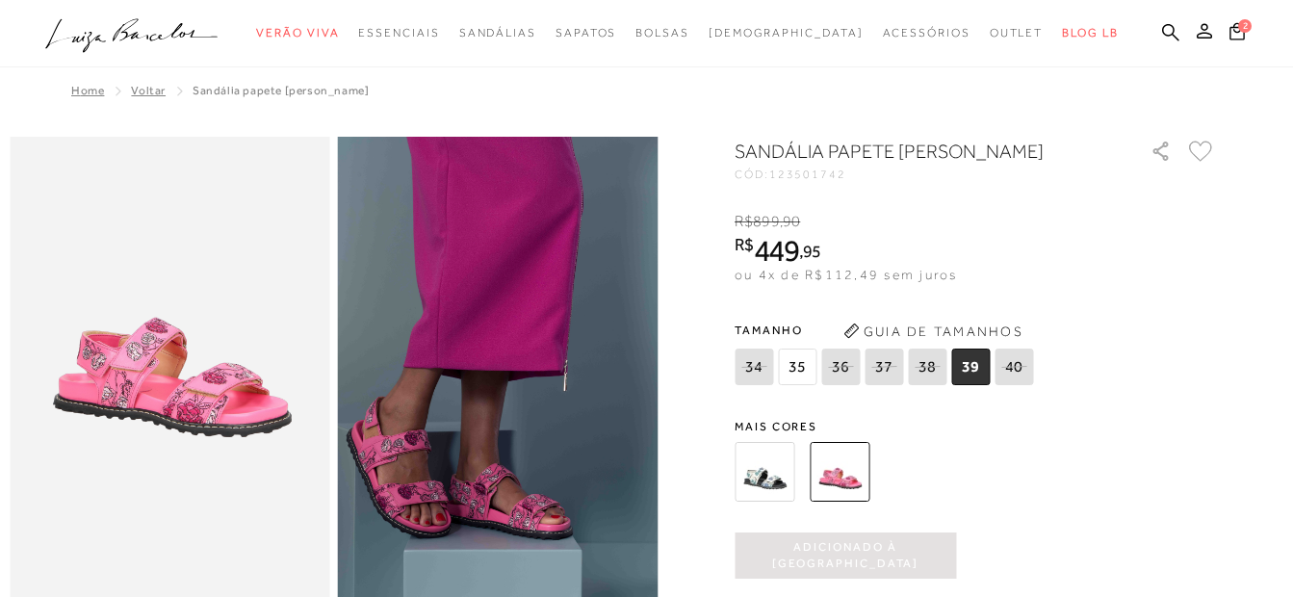
click at [475, 370] on img at bounding box center [498, 377] width 321 height 480
click at [244, 343] on img at bounding box center [170, 377] width 321 height 480
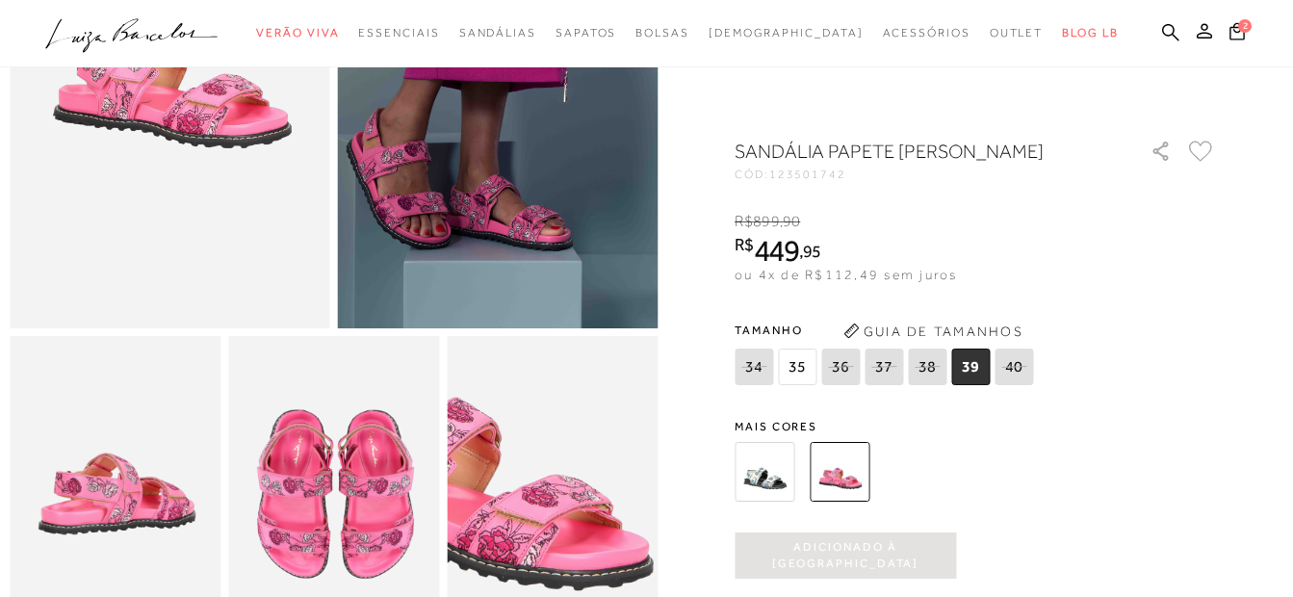
scroll to position [385, 0]
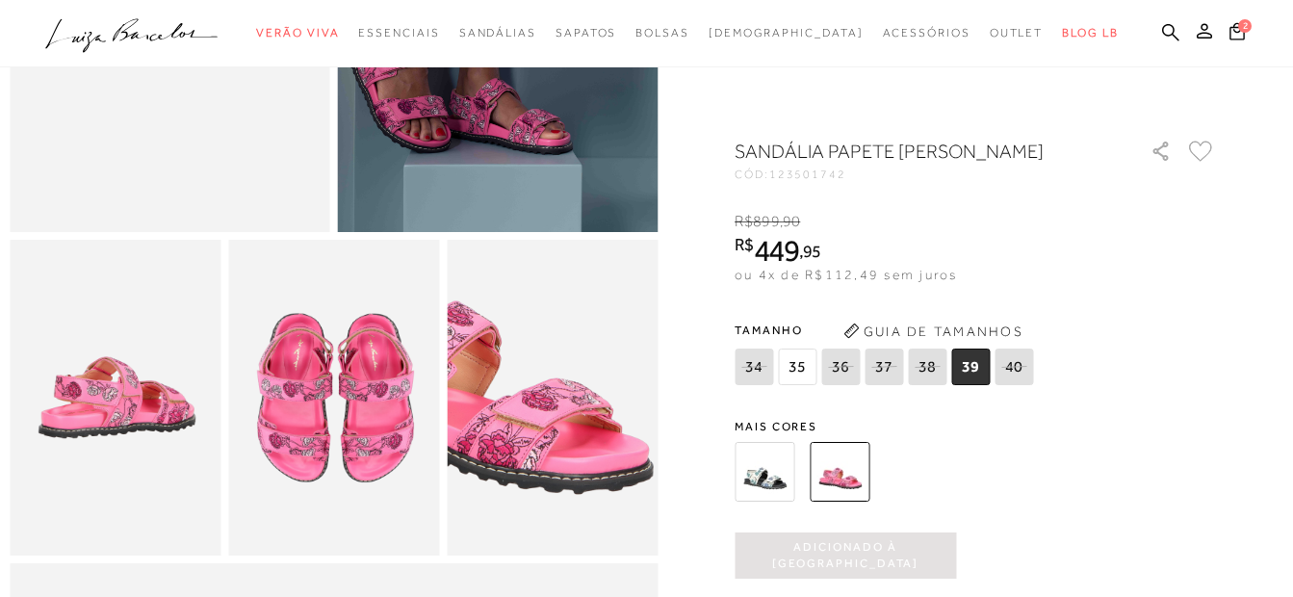
click at [757, 475] on img at bounding box center [764, 472] width 60 height 60
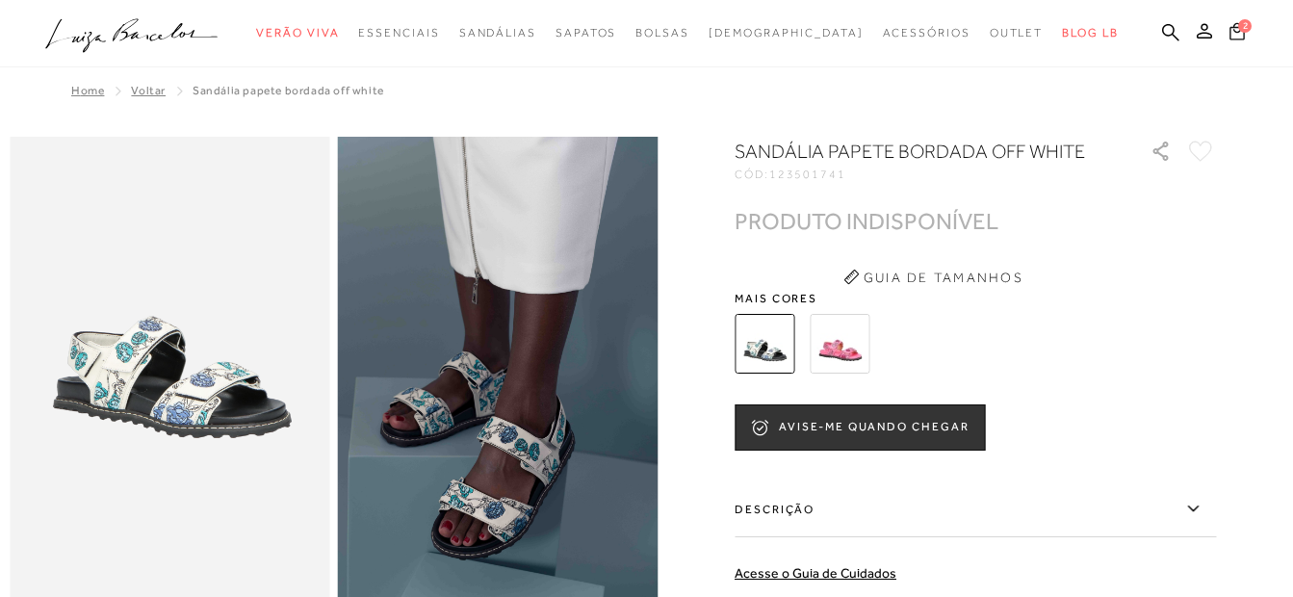
click at [1238, 37] on icon at bounding box center [1236, 30] width 15 height 18
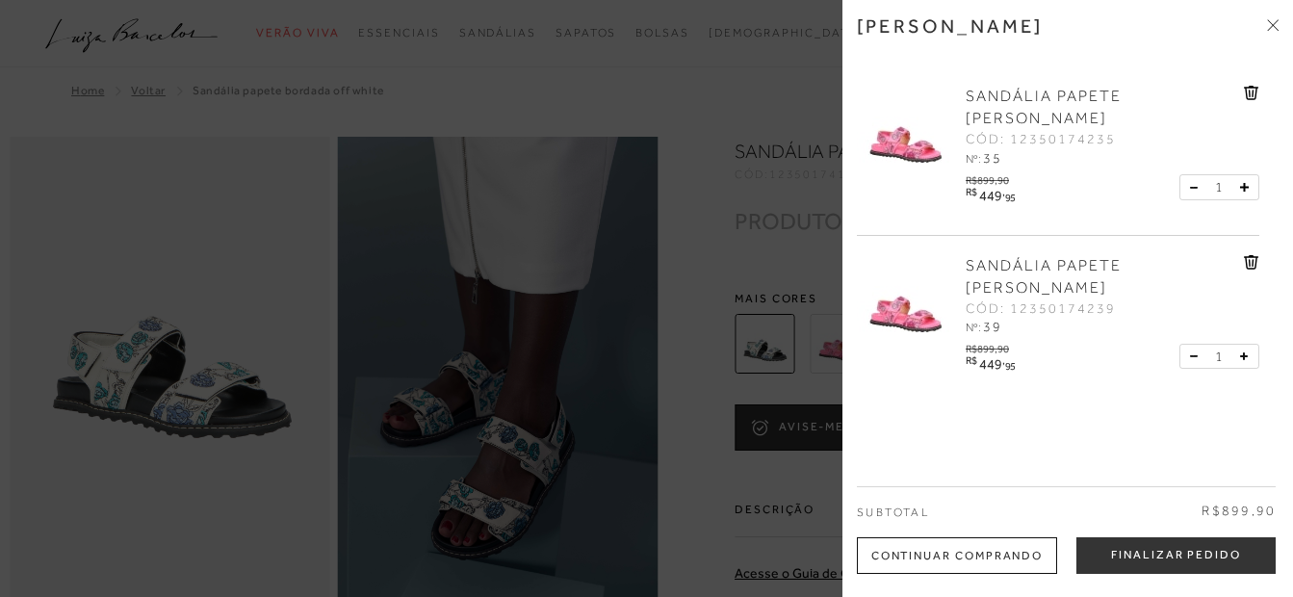
scroll to position [19, 0]
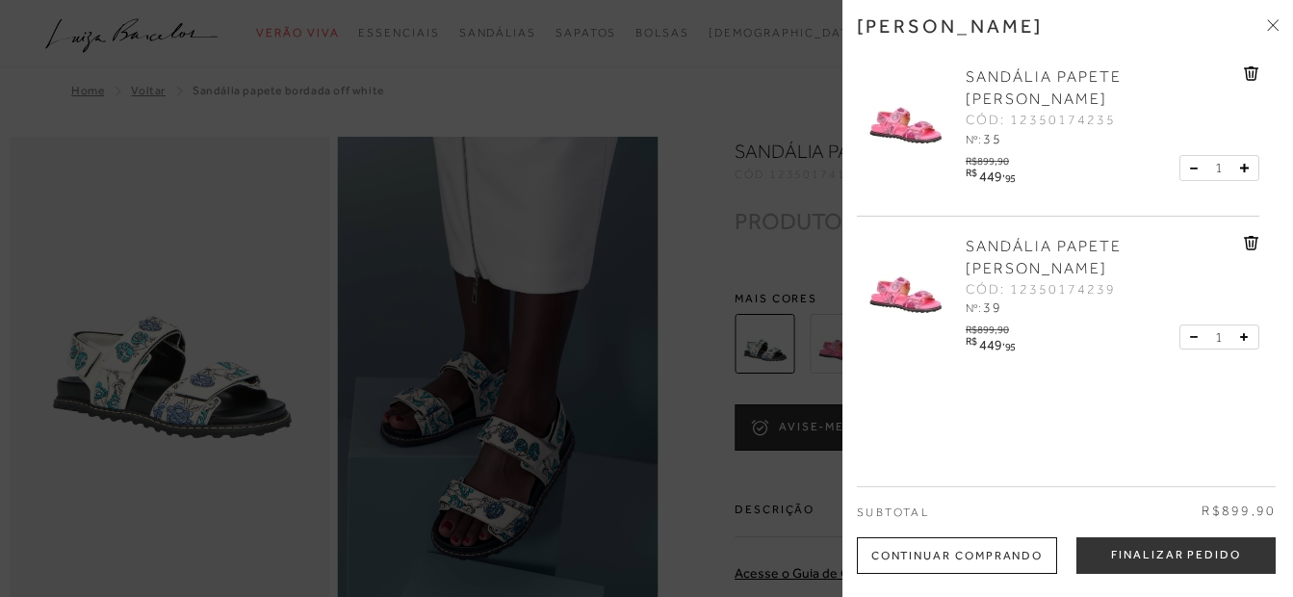
click at [1233, 166] on button at bounding box center [1240, 168] width 16 height 24
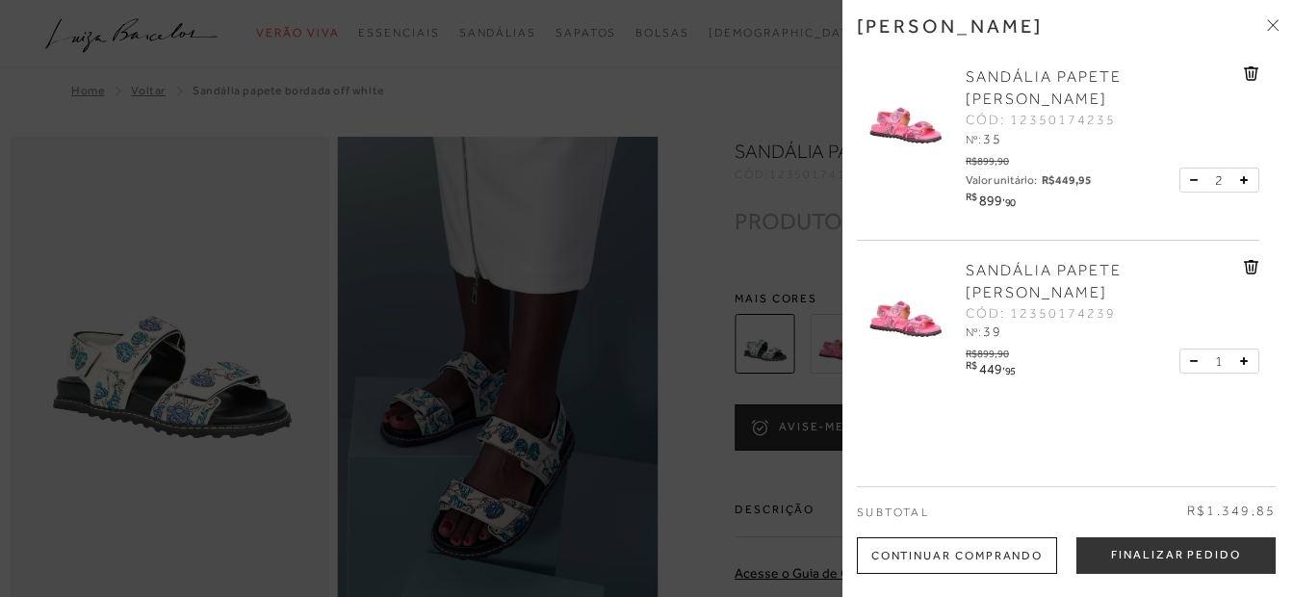
click at [1243, 376] on div "R$899,90 R$ 449 , 95 1" at bounding box center [1110, 361] width 298 height 37
click at [1241, 184] on icon at bounding box center [1245, 180] width 8 height 8
click at [1242, 359] on icon at bounding box center [1244, 361] width 9 height 9
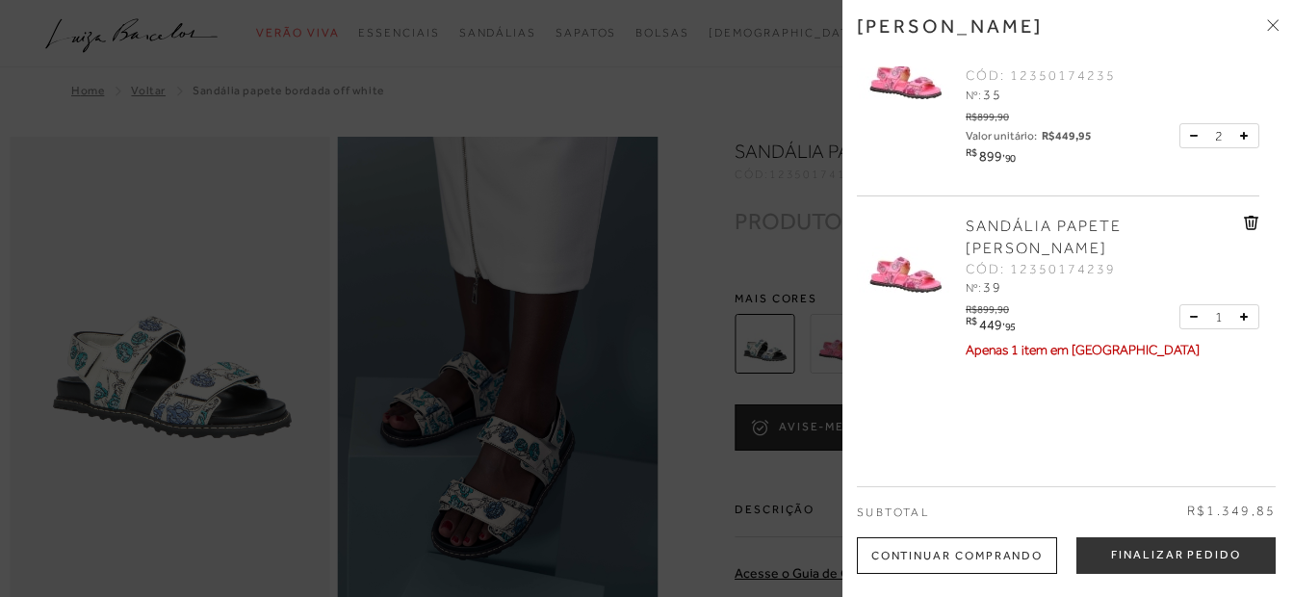
click at [1190, 137] on icon at bounding box center [1193, 136] width 7 height 1
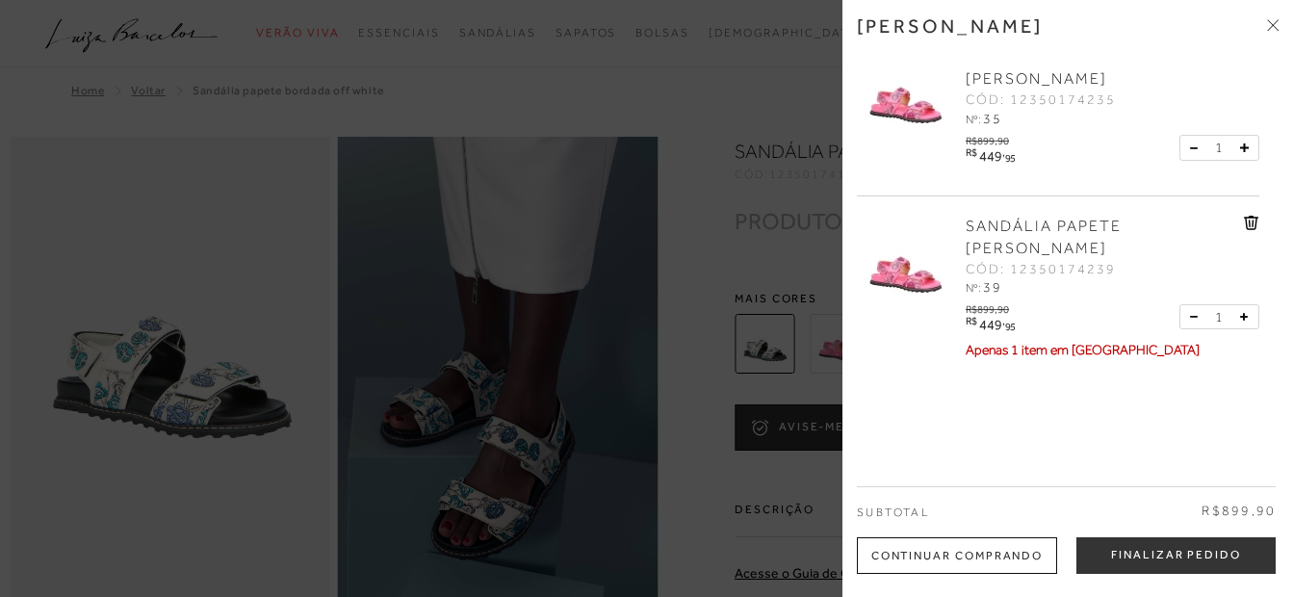
scroll to position [39, 0]
click at [755, 275] on div at bounding box center [646, 298] width 1293 height 597
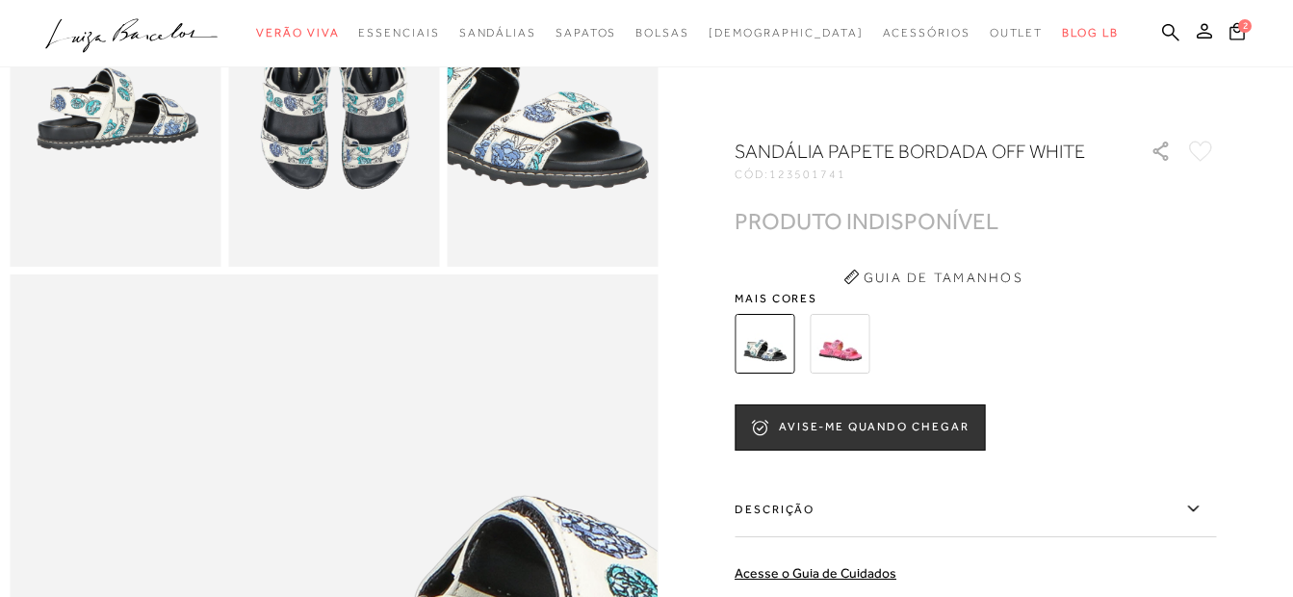
scroll to position [0, 0]
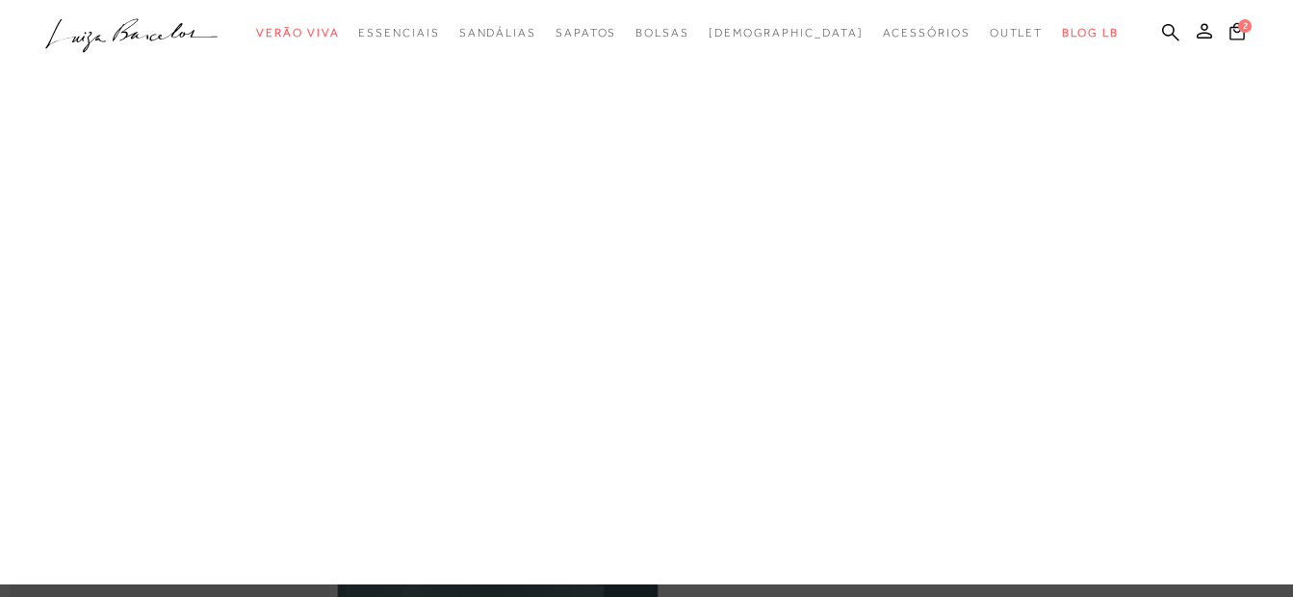
drag, startPoint x: 328, startPoint y: 460, endPoint x: 337, endPoint y: 398, distance: 62.2
click at [0, 0] on link "Bolsas" at bounding box center [0, 0] width 0 height 0
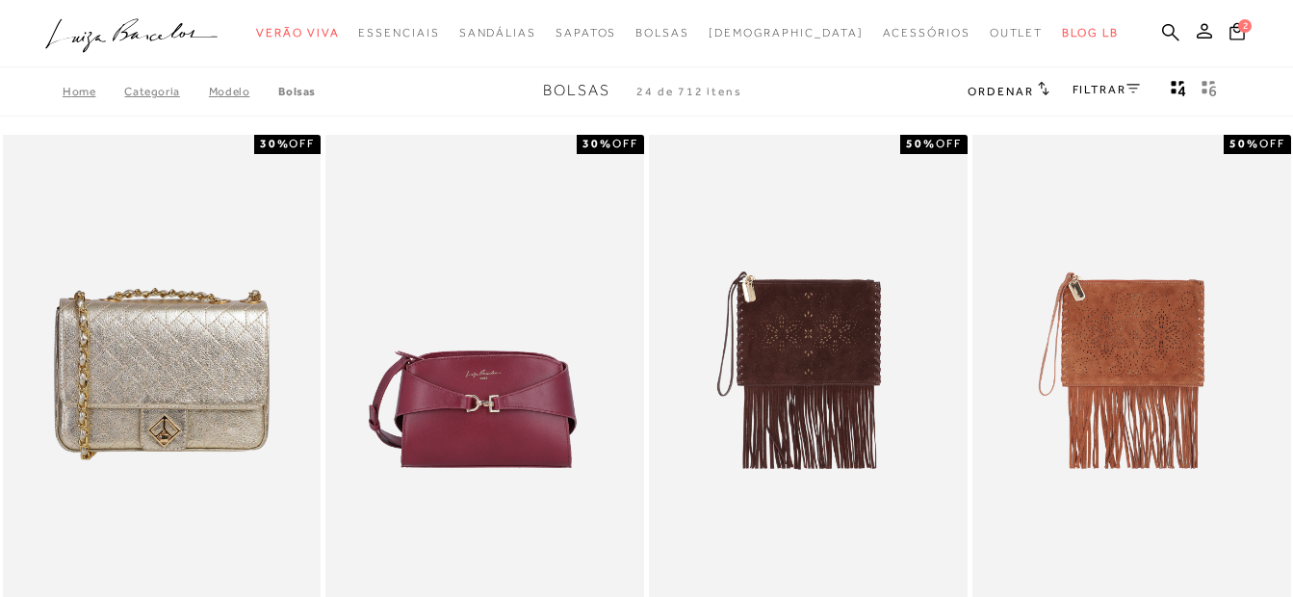
click at [1040, 87] on icon at bounding box center [1044, 88] width 12 height 14
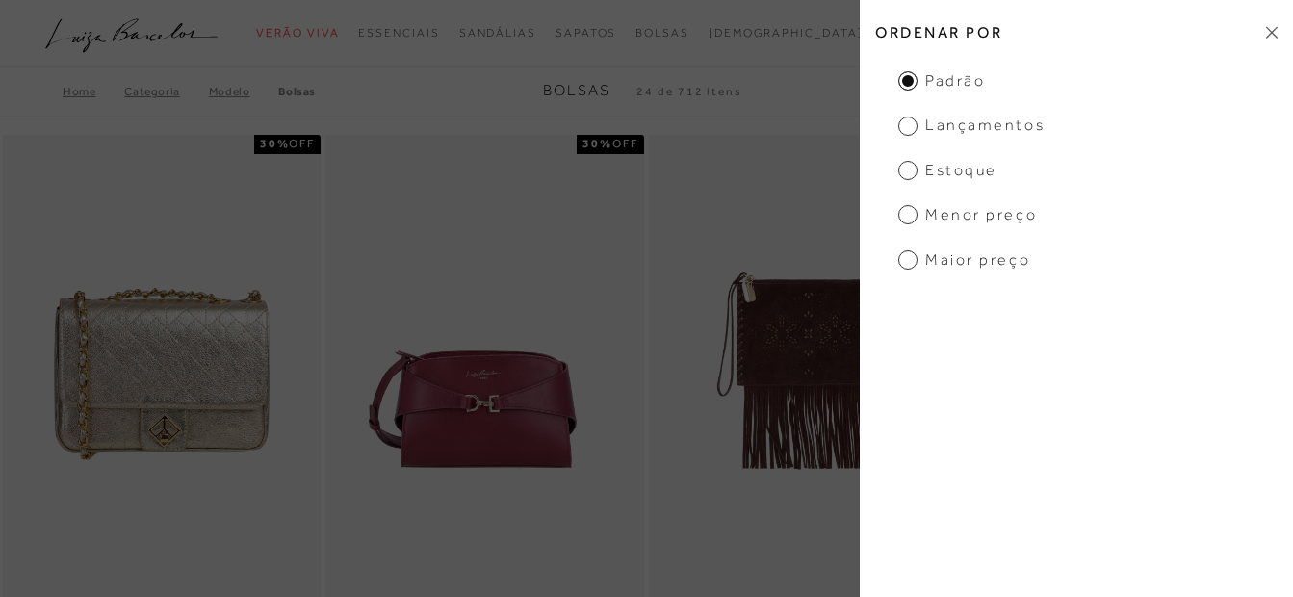
click at [844, 115] on div "Home Categoria Modelo [GEOGRAPHIC_DATA] Bolsas 24 de 712 itens Ordenar Ordenar …" at bounding box center [646, 91] width 1293 height 50
click at [992, 167] on span "Estoque" at bounding box center [947, 170] width 99 height 21
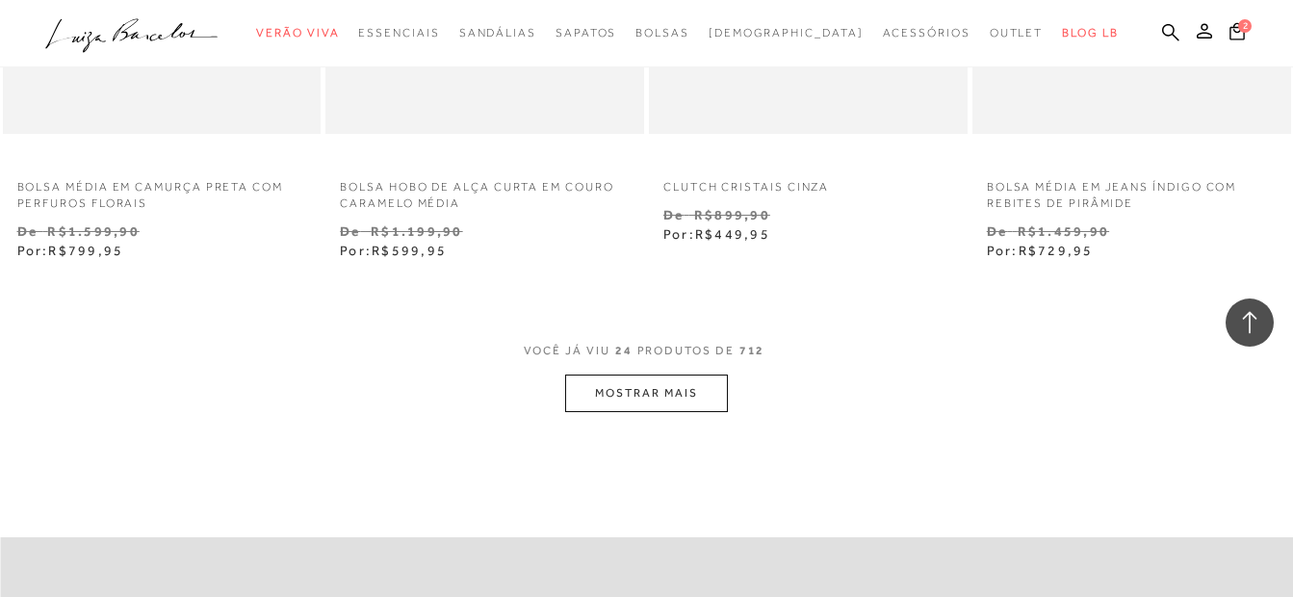
scroll to position [3754, 0]
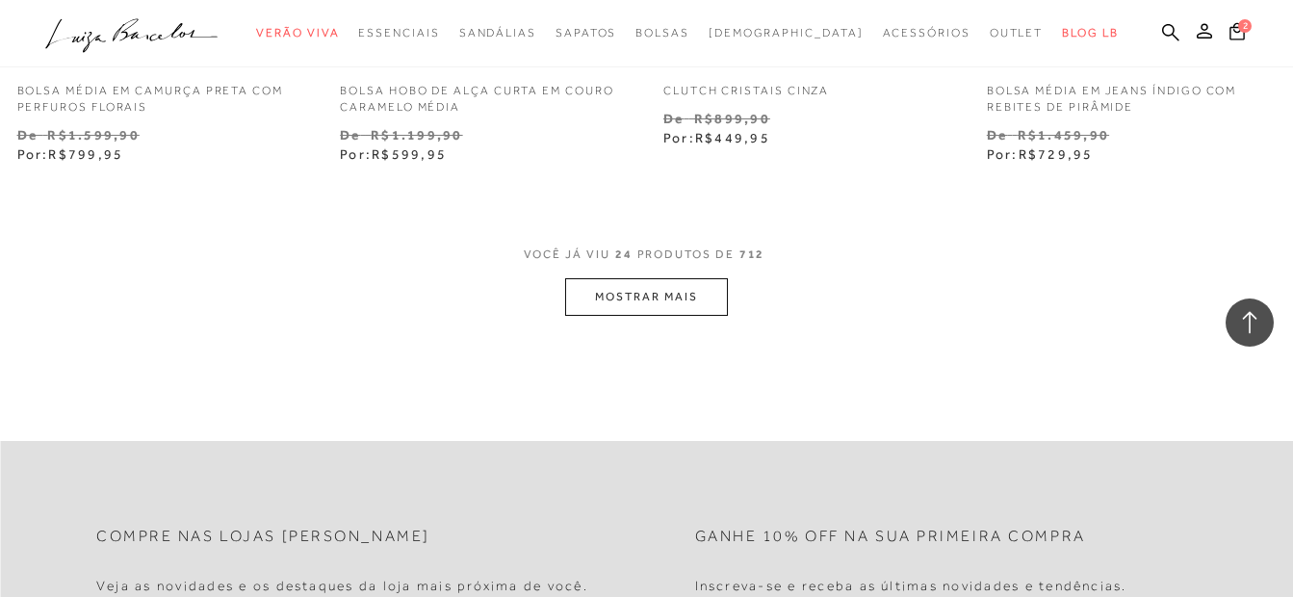
click at [681, 303] on button "MOSTRAR MAIS" at bounding box center [646, 297] width 162 height 38
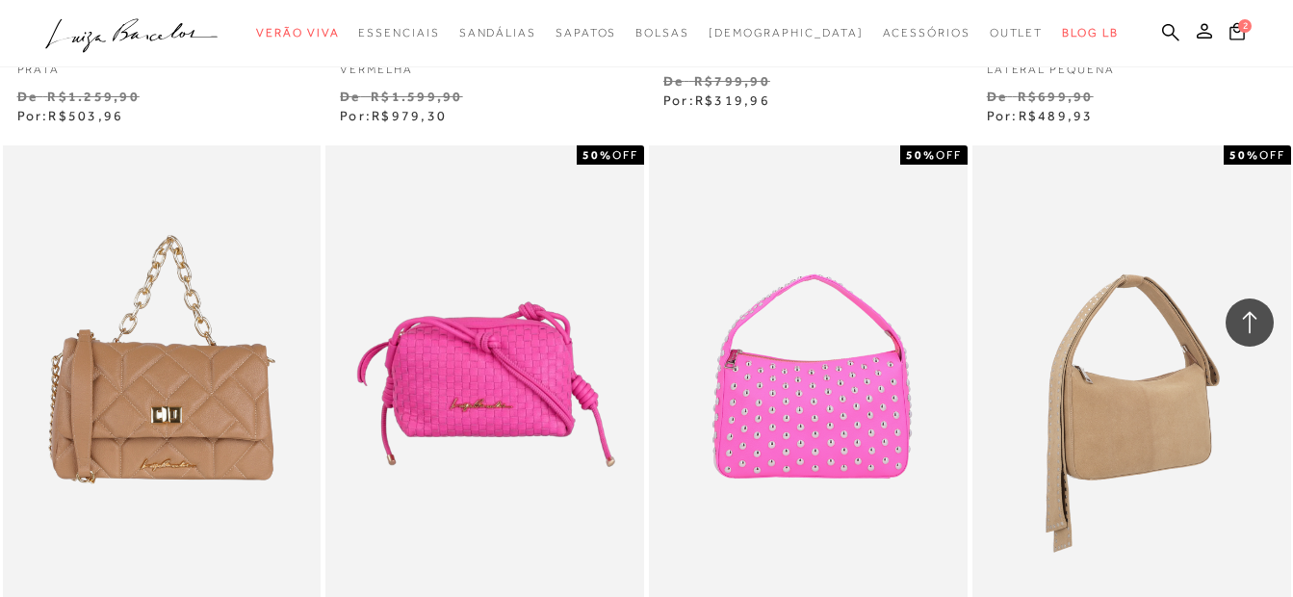
scroll to position [1348, 0]
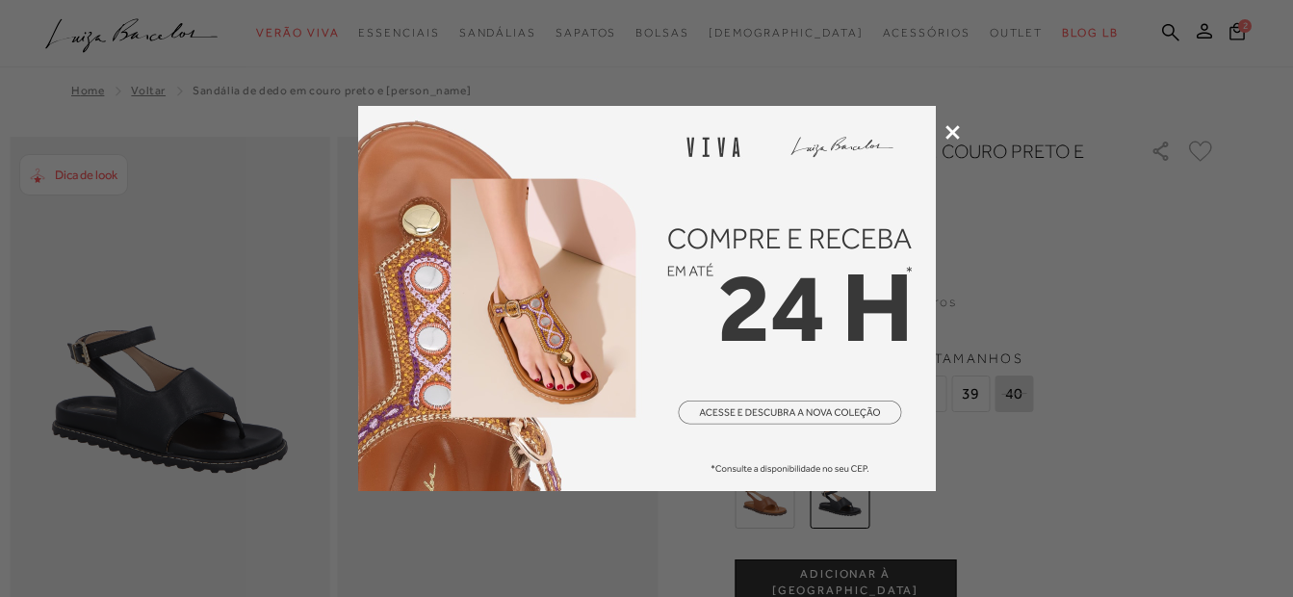
click at [945, 118] on div at bounding box center [646, 298] width 1293 height 597
click at [950, 126] on icon at bounding box center [952, 132] width 14 height 14
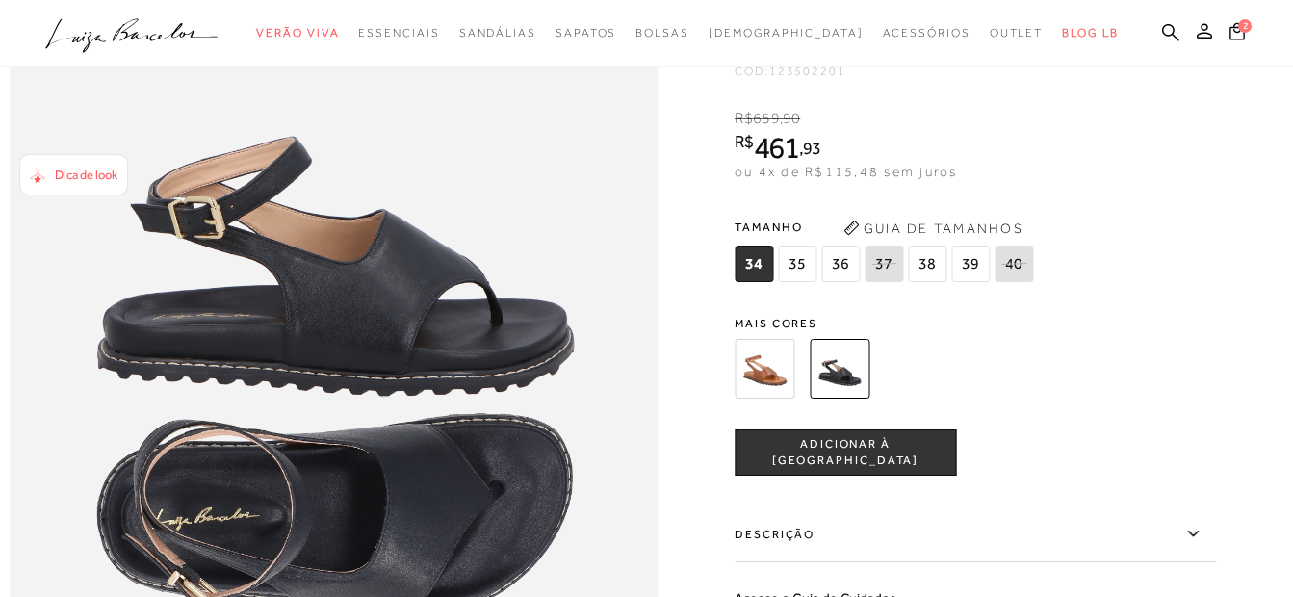
scroll to position [1251, 0]
